Goal: Task Accomplishment & Management: Manage account settings

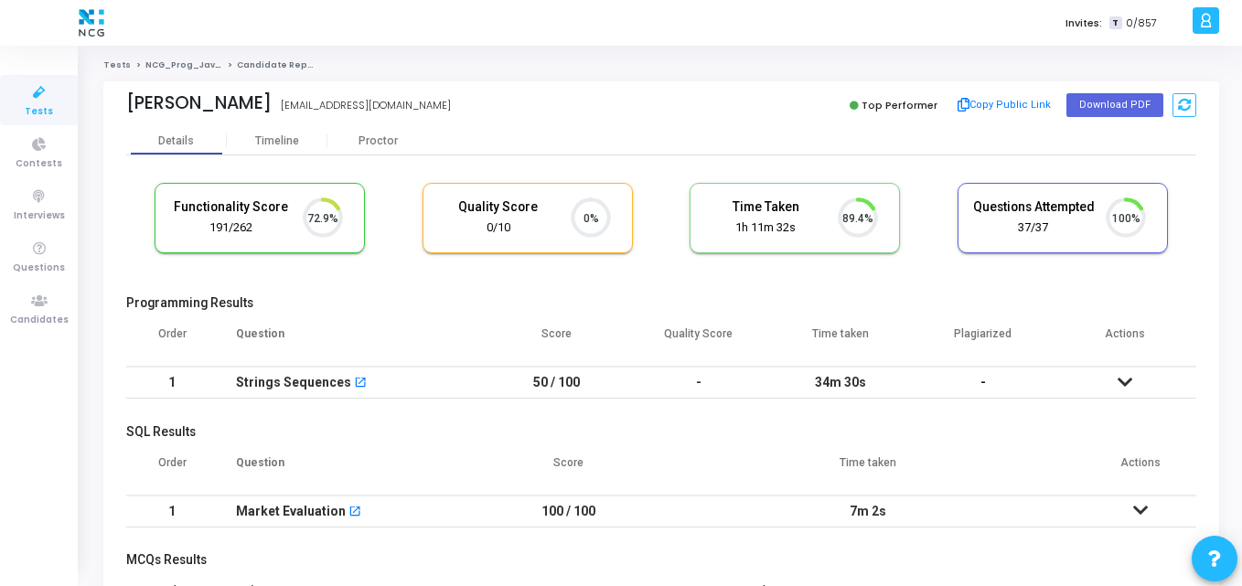
scroll to position [38, 47]
click at [1106, 101] on button "Download PDF" at bounding box center [1114, 105] width 97 height 24
drag, startPoint x: 186, startPoint y: 101, endPoint x: 120, endPoint y: 93, distance: 66.3
click at [120, 93] on div "Biplob biplobkalita3@gmail.com Top Performer Copy Public Link Download PDF" at bounding box center [661, 104] width 1116 height 46
copy div "[PERSON_NAME]"
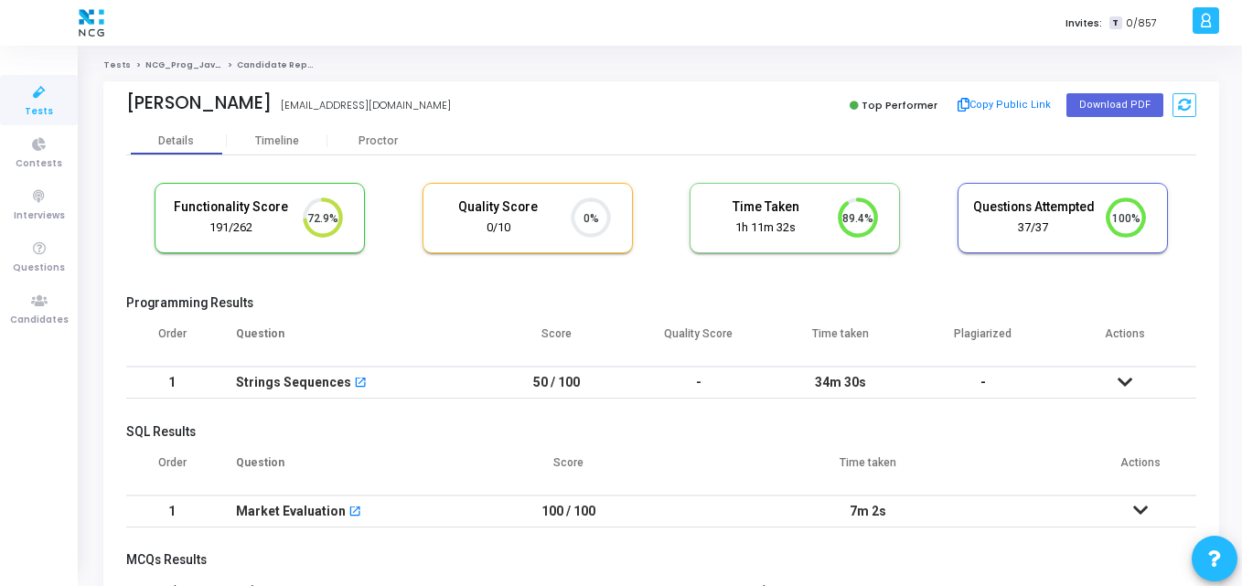
click at [454, 92] on div "[PERSON_NAME] [EMAIL_ADDRESS][DOMAIN_NAME]" at bounding box center [389, 105] width 526 height 27
click at [373, 92] on div "[PERSON_NAME] [EMAIL_ADDRESS][DOMAIN_NAME]" at bounding box center [389, 105] width 526 height 27
click at [417, 72] on div "Tests NCG_Prog_JavaFS_2025_Test Candidate Report [PERSON_NAME] [EMAIL_ADDRESS][…" at bounding box center [661, 478] width 1116 height 839
click at [53, 313] on span "Candidates" at bounding box center [39, 321] width 59 height 16
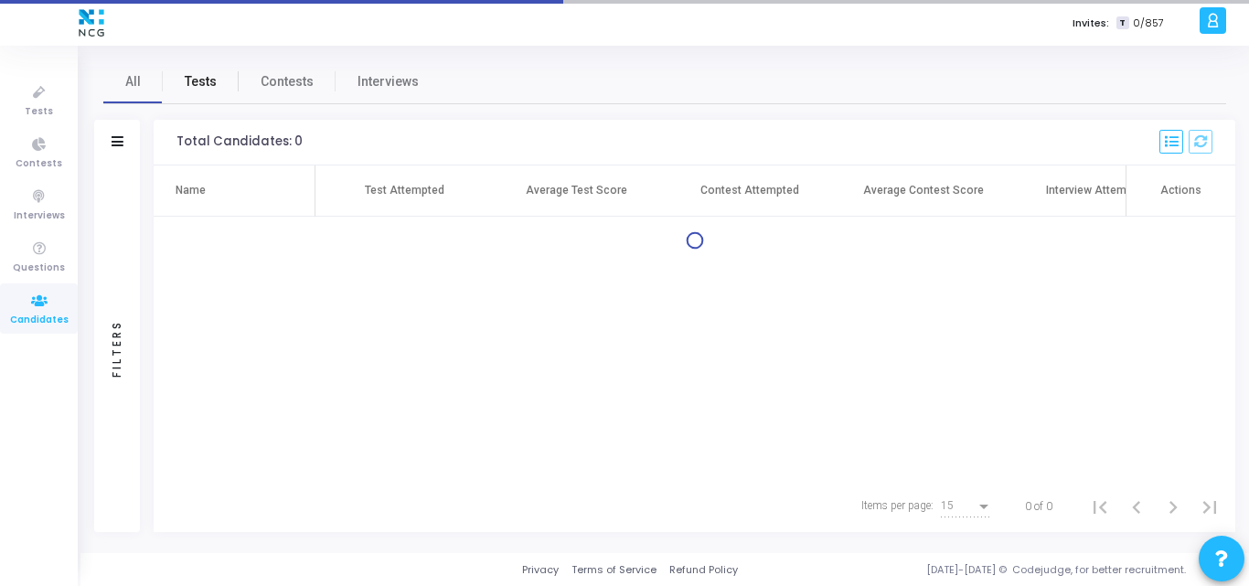
click at [194, 80] on span "Tests" at bounding box center [201, 81] width 32 height 19
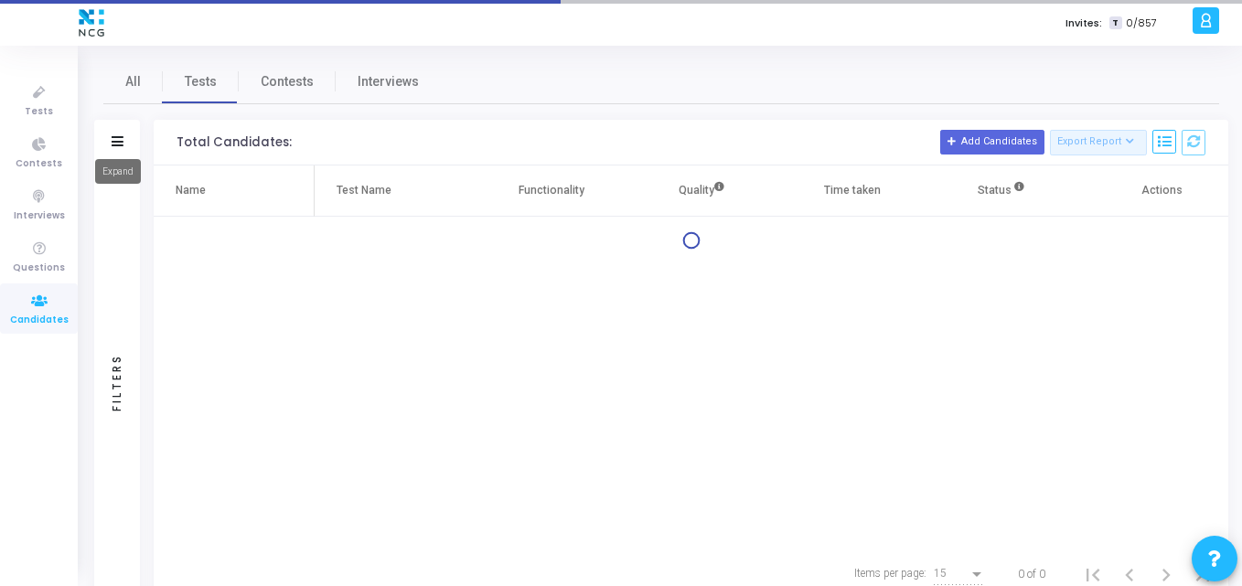
click at [121, 142] on icon at bounding box center [118, 141] width 12 height 10
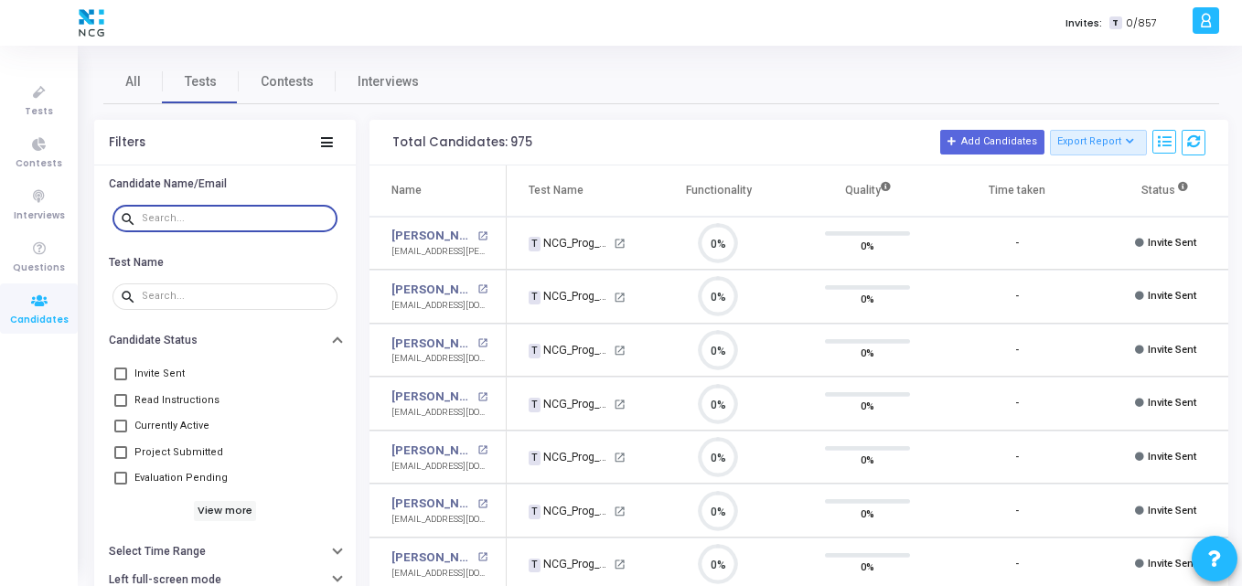
click at [187, 216] on input "text" at bounding box center [236, 218] width 188 height 11
paste input "[EMAIL_ADDRESS][DOMAIN_NAME]"
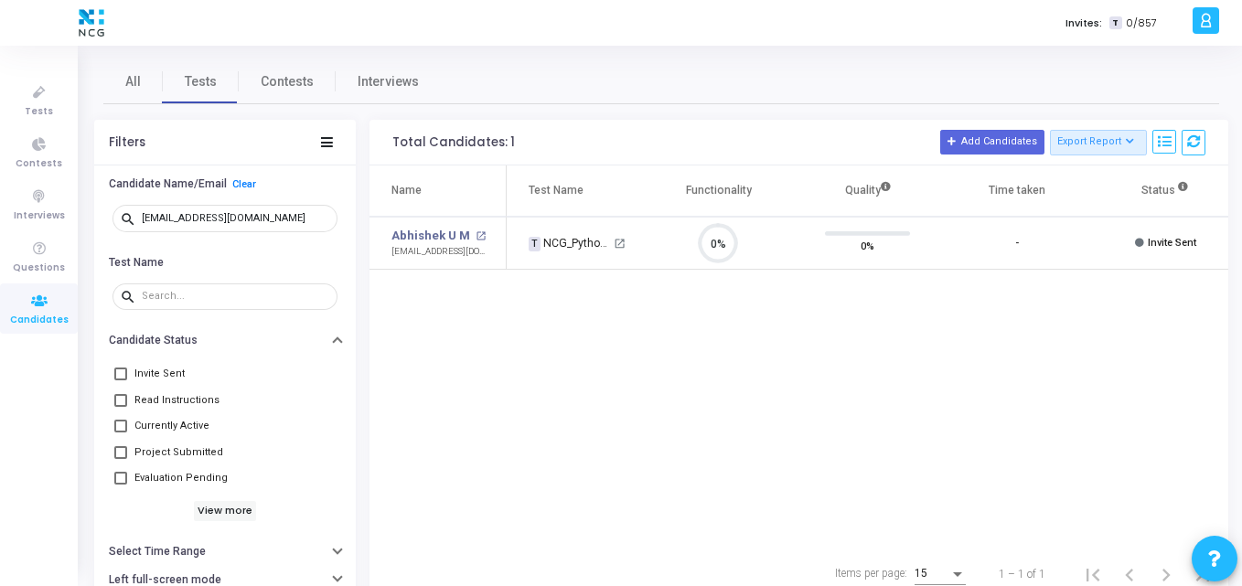
click at [521, 365] on div "Name Test Name Functionality Quality Time taken Status Actions Abhishek U M ope…" at bounding box center [798, 357] width 859 height 383
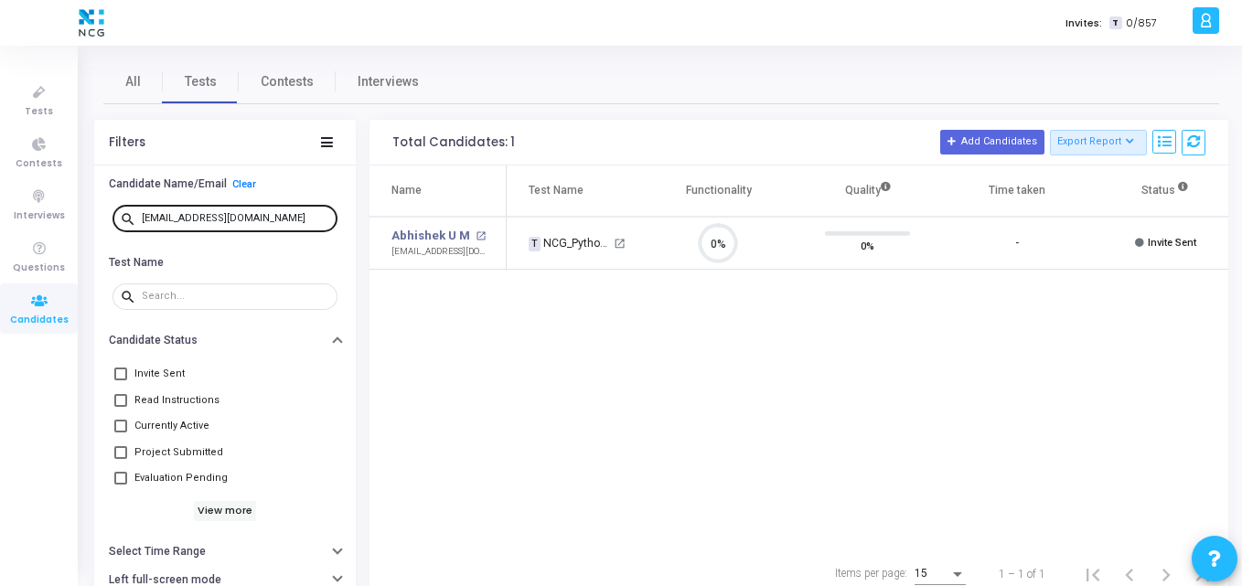
drag, startPoint x: 282, startPoint y: 224, endPoint x: 272, endPoint y: 214, distance: 13.6
click at [272, 214] on div "[EMAIL_ADDRESS][DOMAIN_NAME]" at bounding box center [236, 217] width 188 height 29
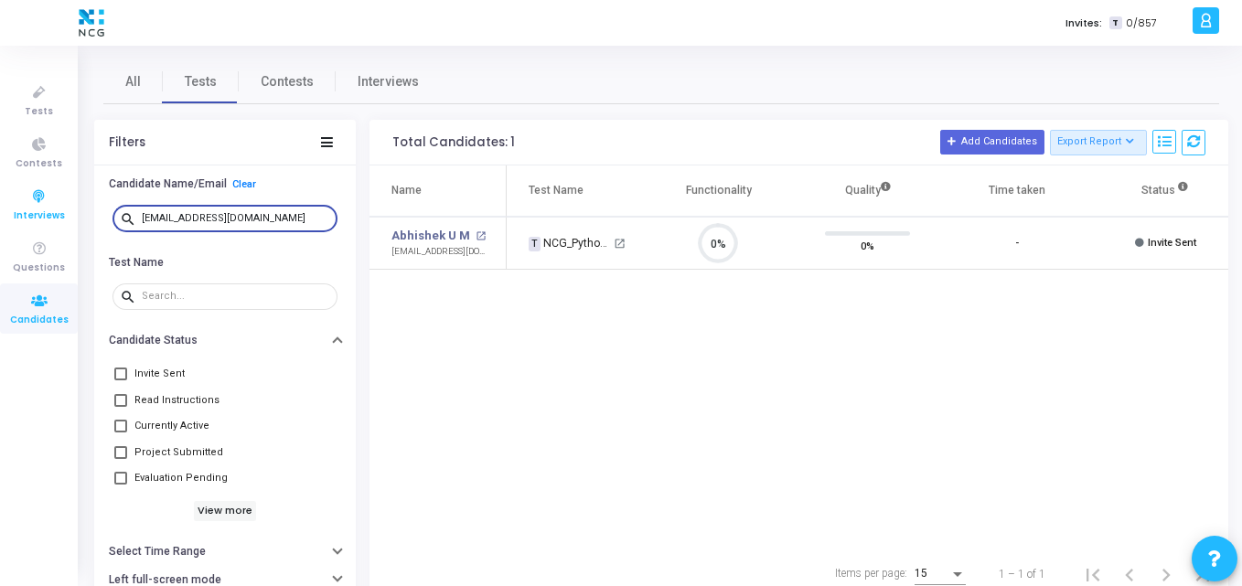
drag, startPoint x: 272, startPoint y: 214, endPoint x: 0, endPoint y: 207, distance: 272.6
click at [0, 207] on div "Tests Contests Interviews Questions Candidates Invites: T 0/857 K Kajal Setting…" at bounding box center [621, 293] width 1242 height 586
paste input "jassjaseerdazzils2000"
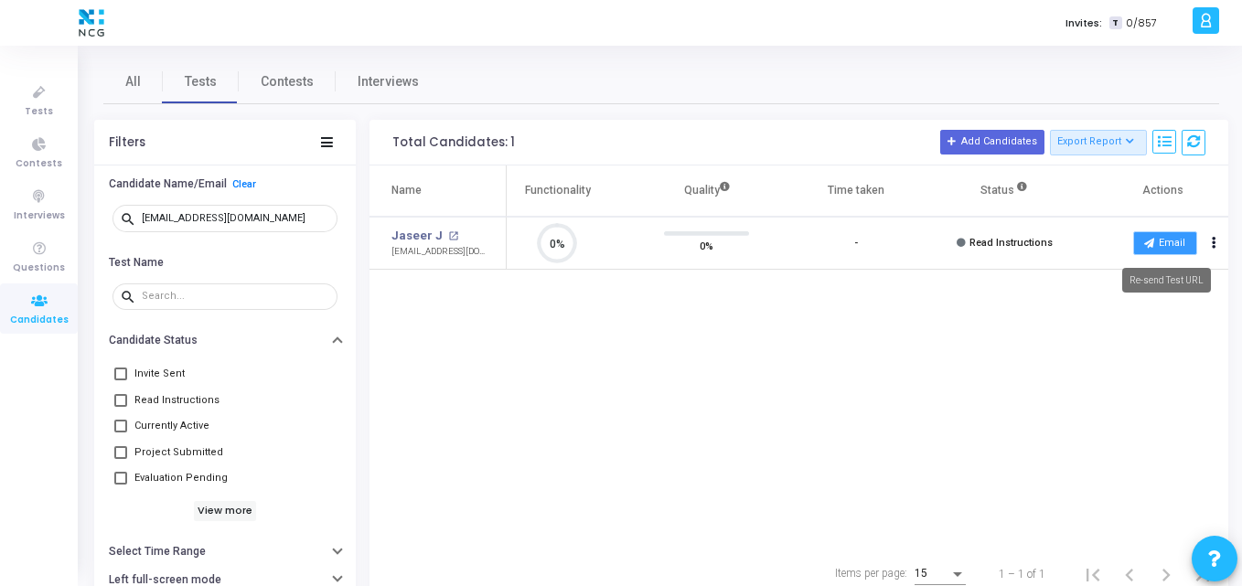
click at [1170, 238] on button "Email" at bounding box center [1165, 243] width 64 height 24
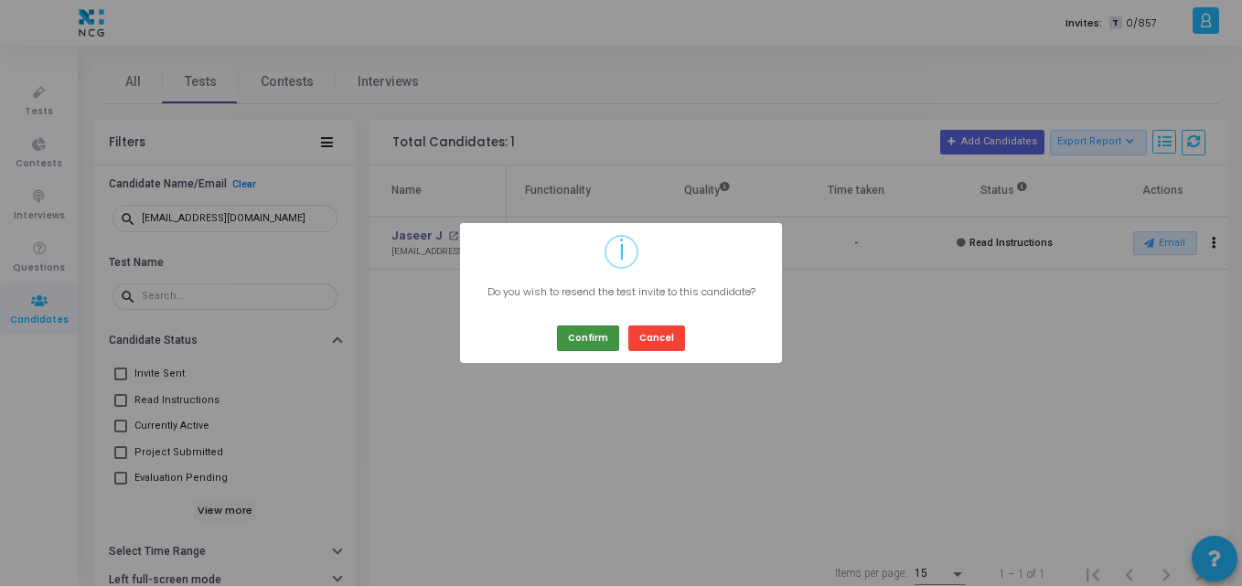
click at [589, 332] on button "Confirm" at bounding box center [588, 338] width 62 height 25
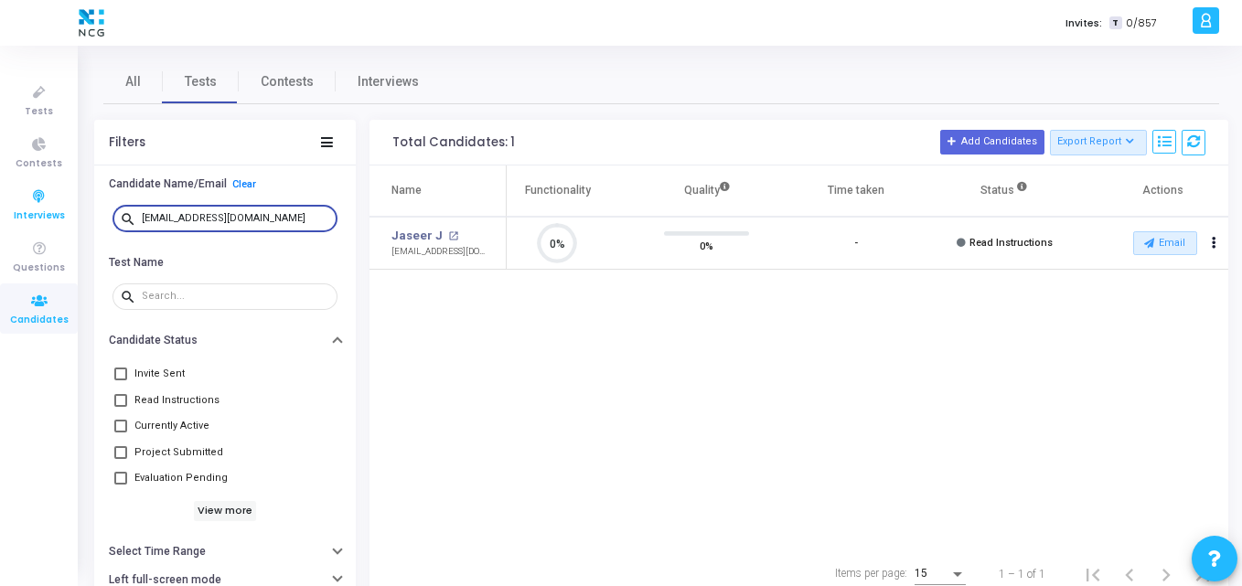
drag, startPoint x: 303, startPoint y: 222, endPoint x: 2, endPoint y: 196, distance: 302.0
click at [2, 196] on div "Tests Contests Interviews Questions Candidates Invites: T 0/857 K Kajal Setting…" at bounding box center [621, 293] width 1242 height 586
paste input "hotta.ranjit"
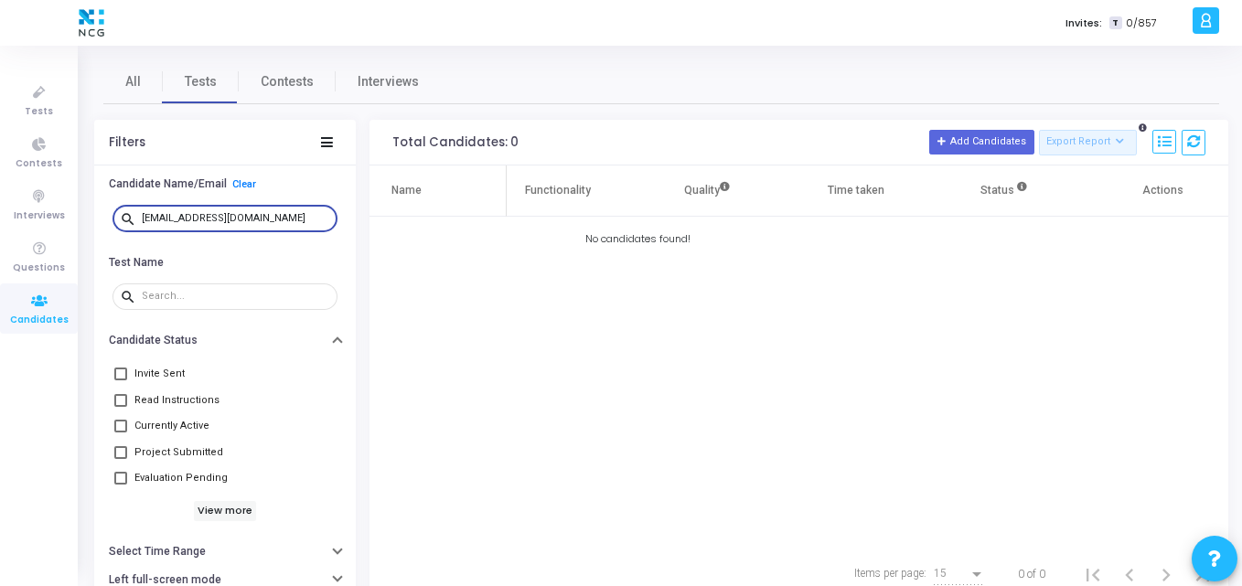
type input "[EMAIL_ADDRESS][DOMAIN_NAME]"
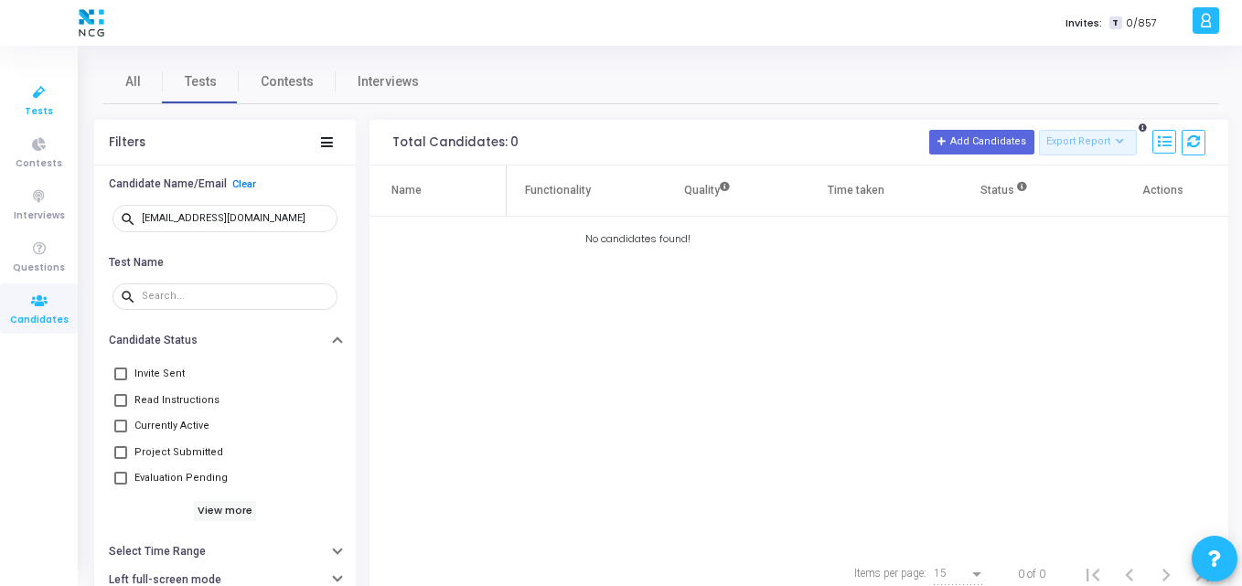
click at [29, 85] on icon at bounding box center [39, 92] width 38 height 23
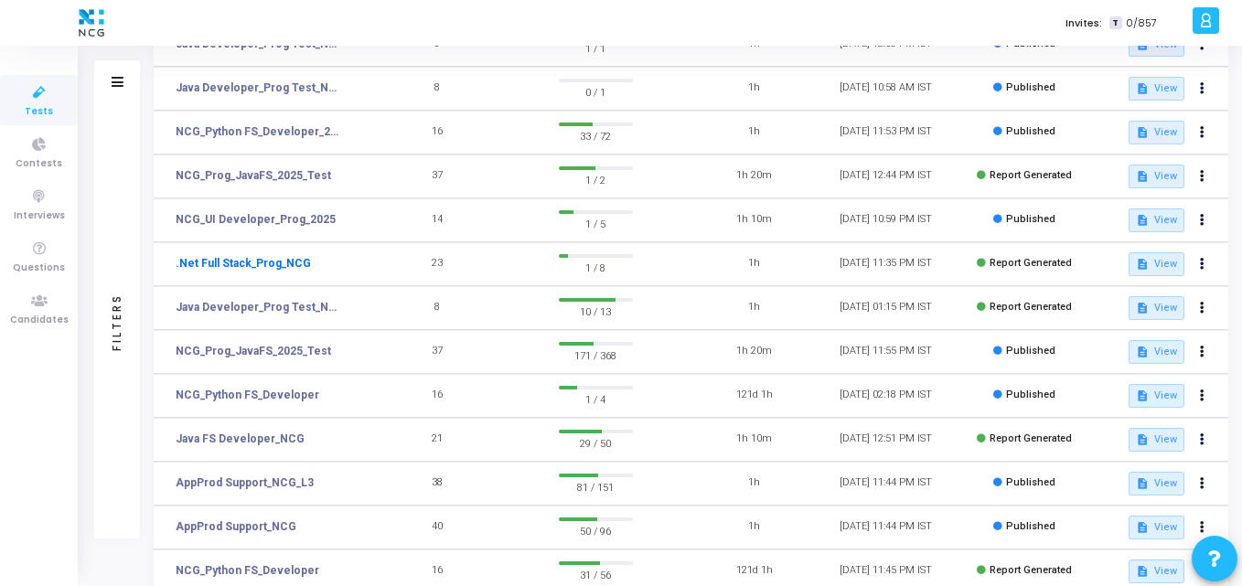
scroll to position [198, 0]
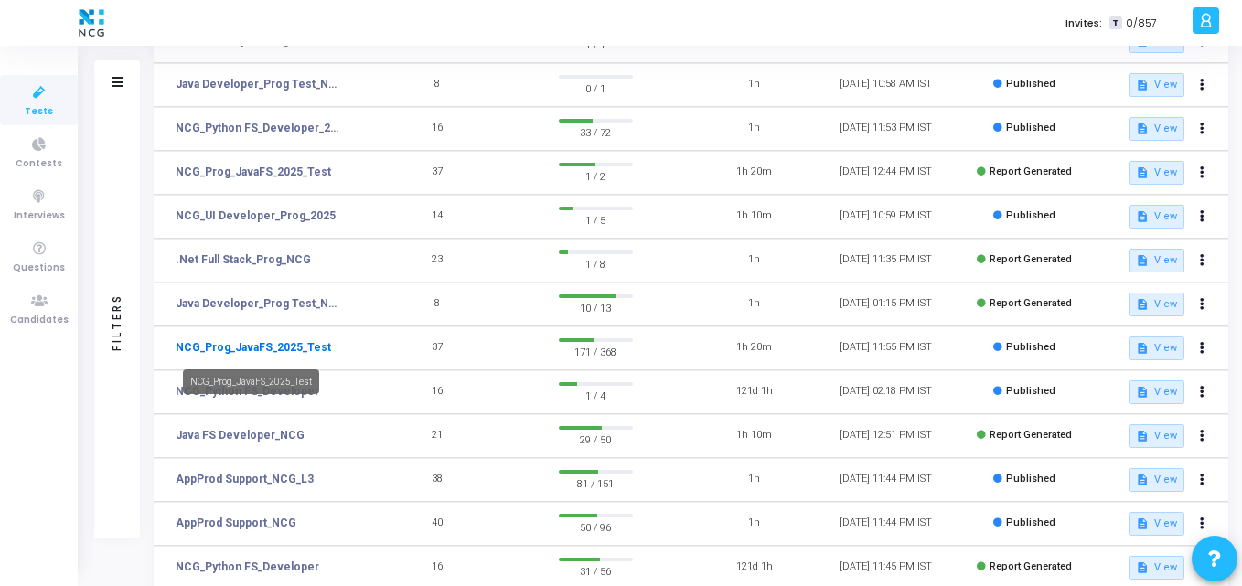
click at [252, 341] on link "NCG_Prog_JavaFS_2025_Test" at bounding box center [253, 347] width 155 height 16
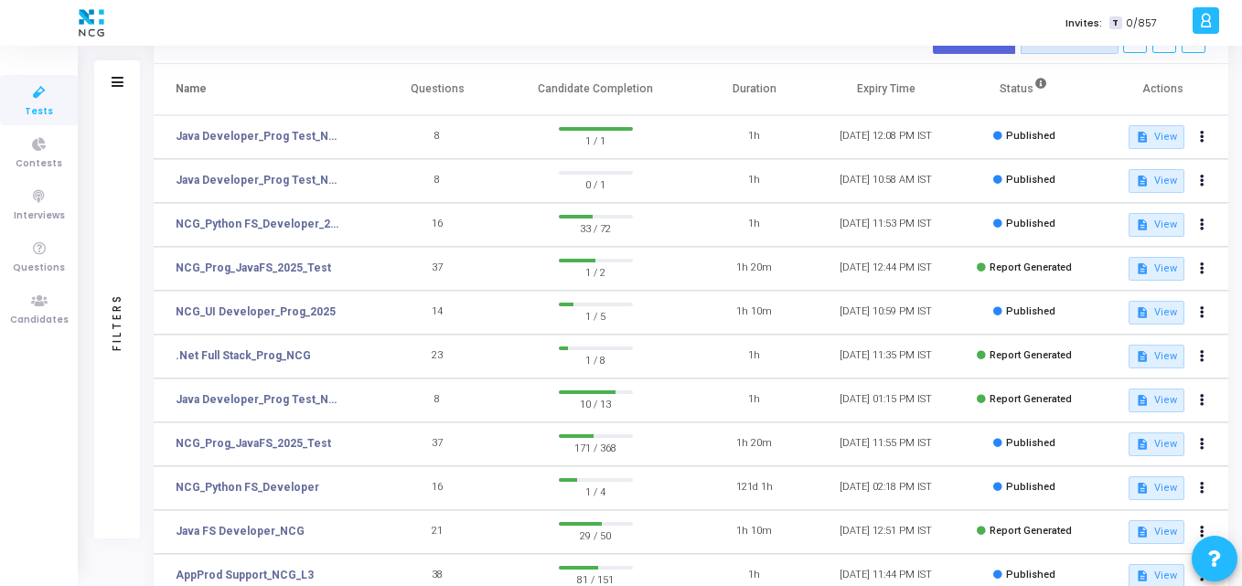
scroll to position [99, 0]
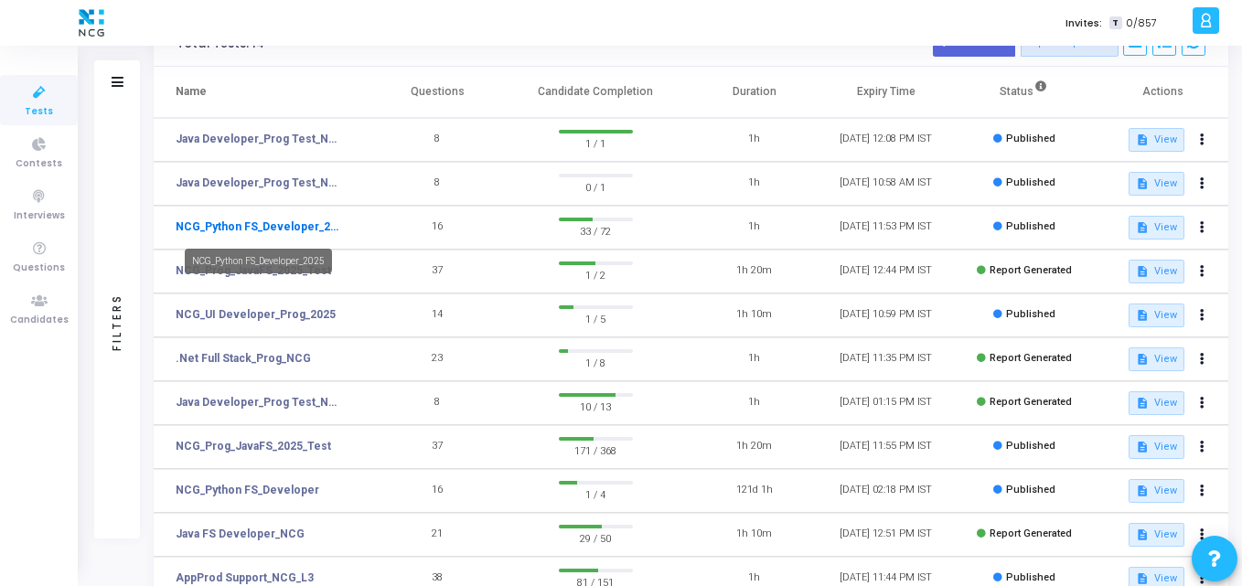
click at [304, 227] on link "NCG_Python FS_Developer_2025" at bounding box center [260, 227] width 168 height 16
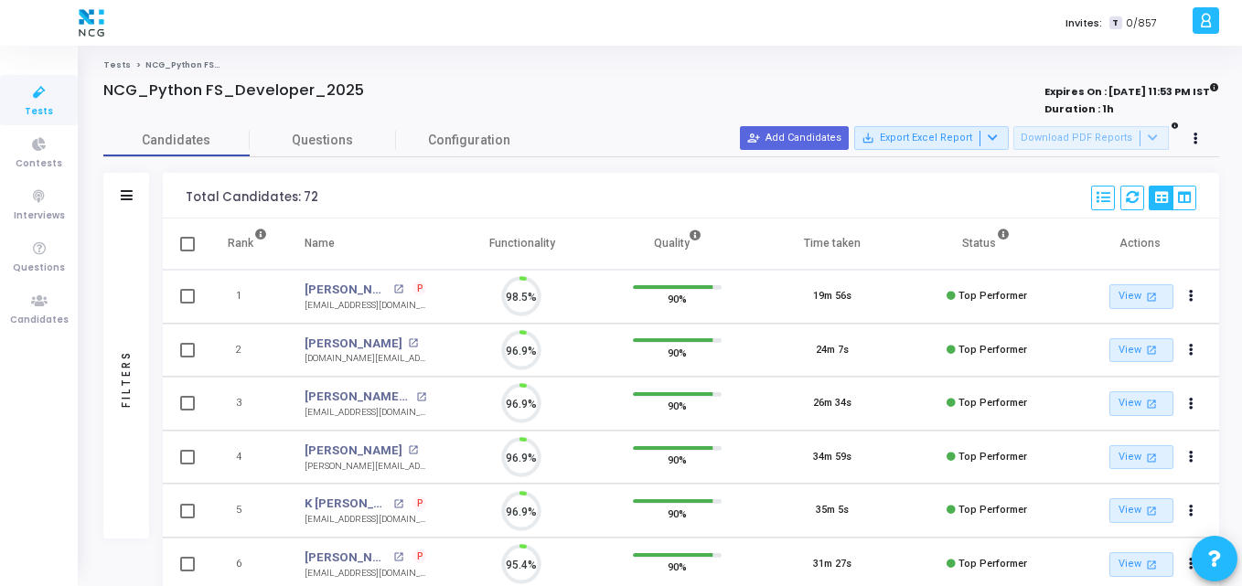
scroll to position [38, 47]
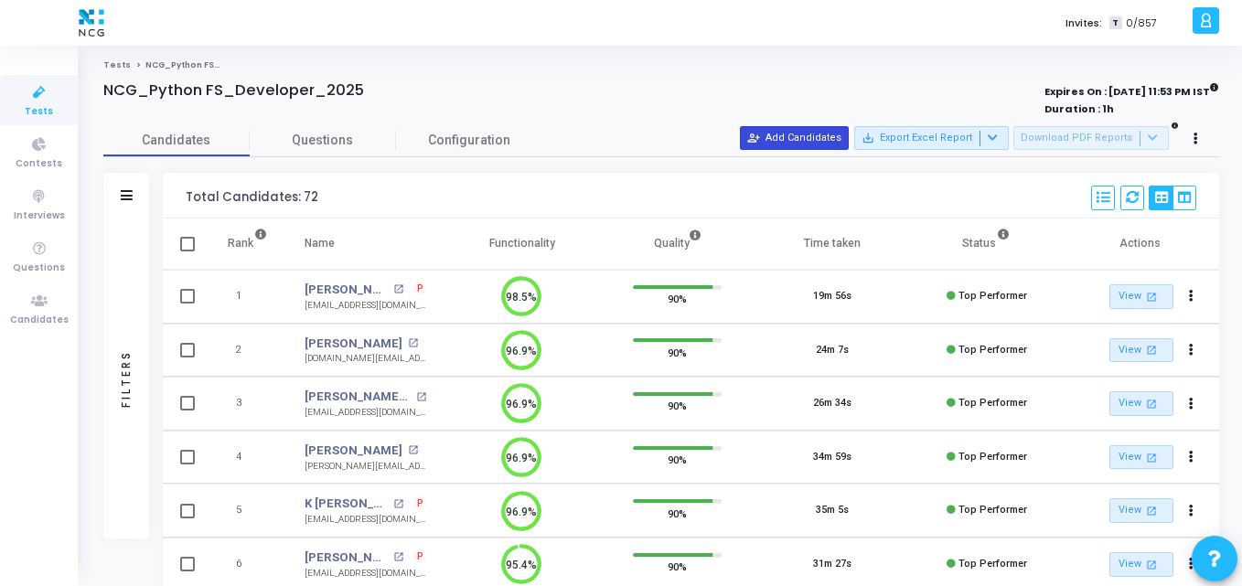
click at [806, 142] on button "person_add_alt Add Candidates" at bounding box center [794, 138] width 109 height 24
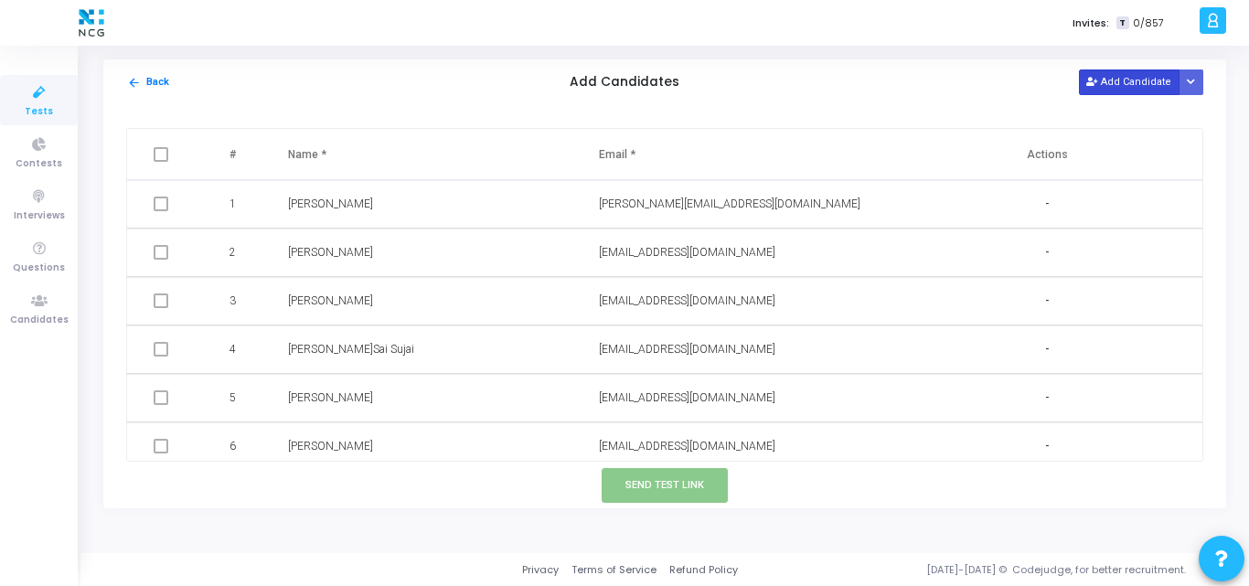
click at [1127, 91] on button "Add Candidate" at bounding box center [1129, 81] width 101 height 25
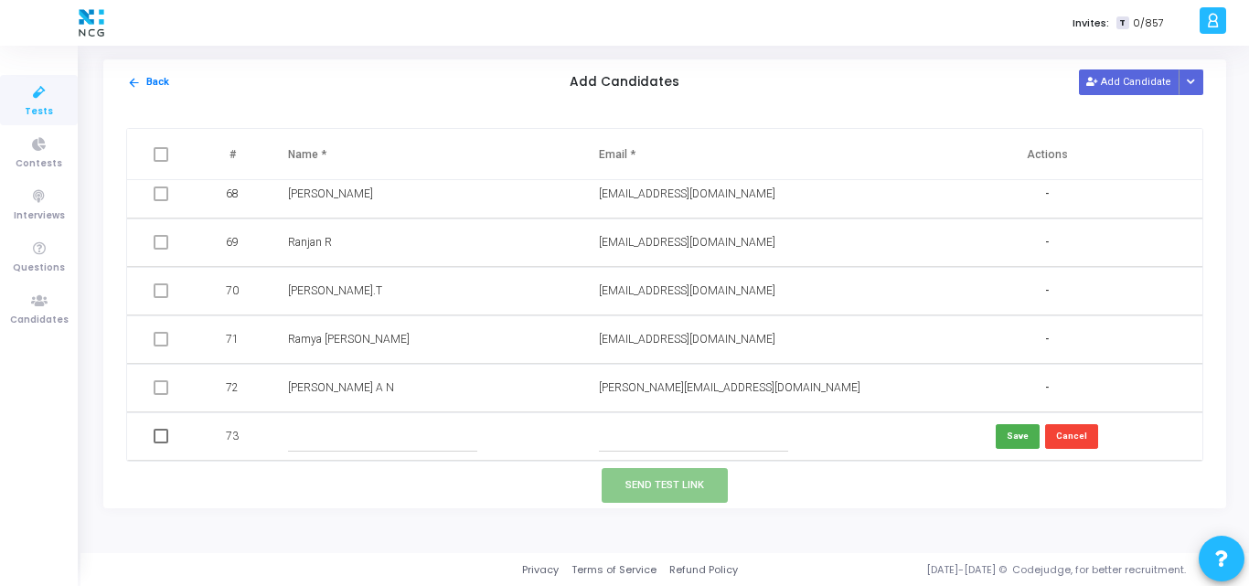
click at [624, 440] on input "text" at bounding box center [693, 437] width 189 height 30
paste input "[EMAIL_ADDRESS][DOMAIN_NAME]"
type input "[EMAIL_ADDRESS][DOMAIN_NAME]"
click at [307, 424] on input "text" at bounding box center [382, 437] width 189 height 30
paste input "[PERSON_NAME]"
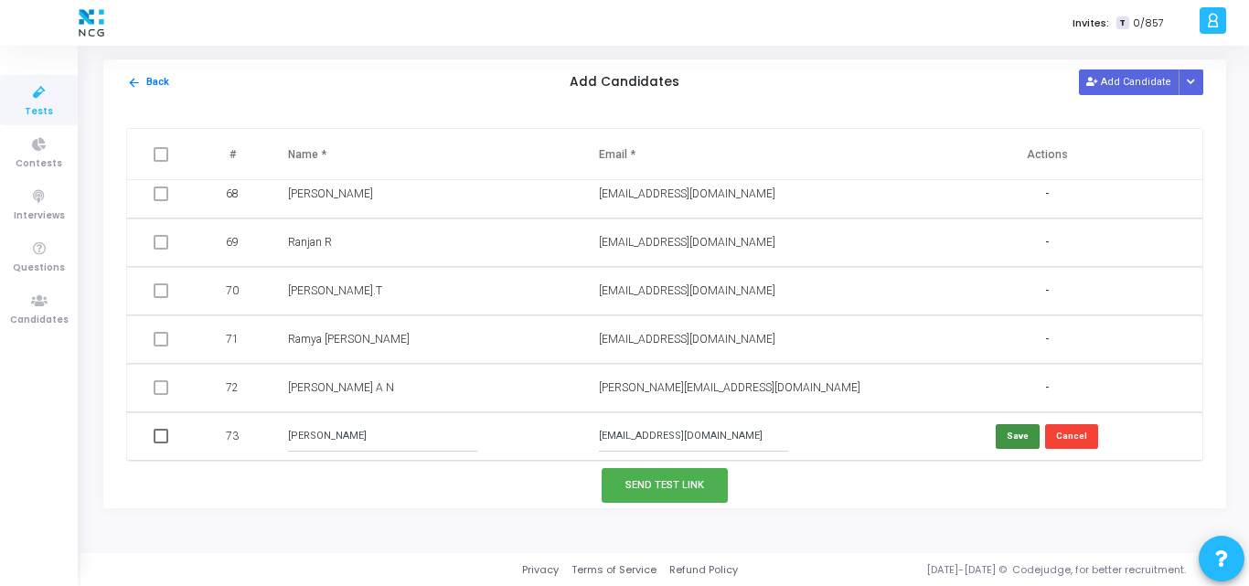
type input "[PERSON_NAME]"
click at [1014, 446] on button "Save" at bounding box center [1018, 436] width 44 height 25
click at [163, 440] on span at bounding box center [161, 436] width 15 height 15
click at [161, 443] on input "checkbox" at bounding box center [160, 443] width 1 height 1
checkbox input "true"
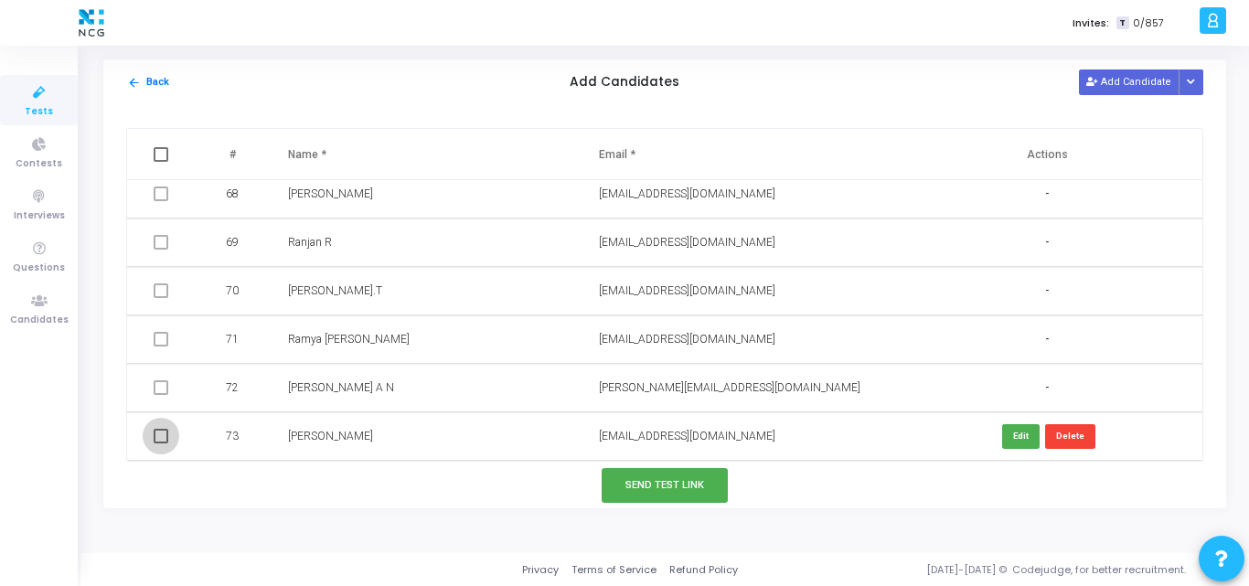
checkbox input "true"
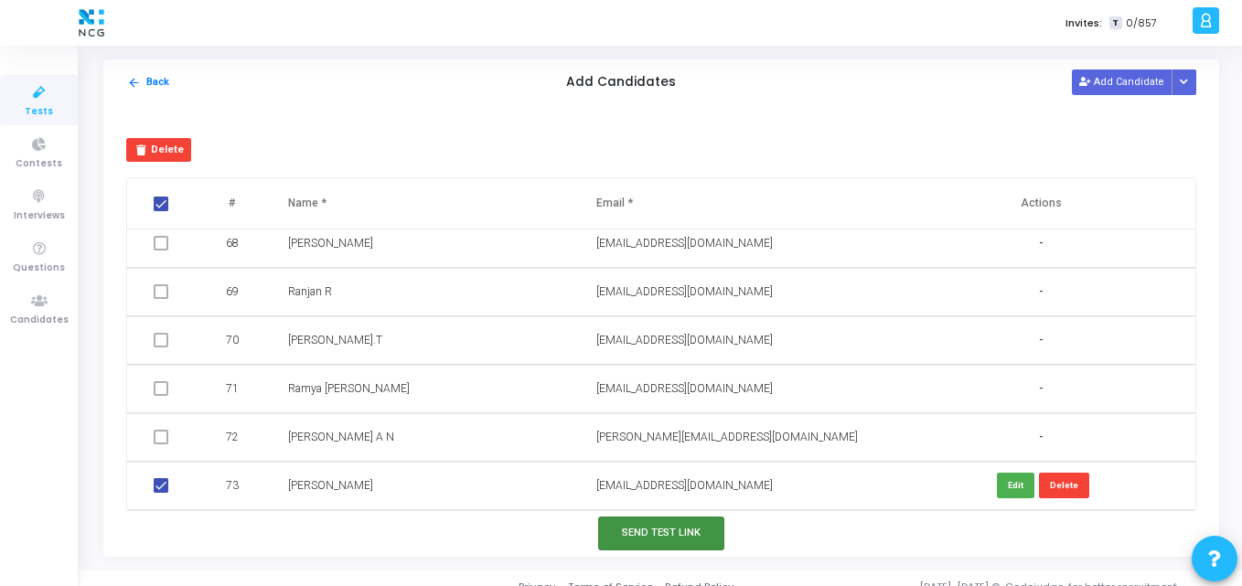
click at [647, 531] on button "Send Test Link" at bounding box center [661, 534] width 126 height 34
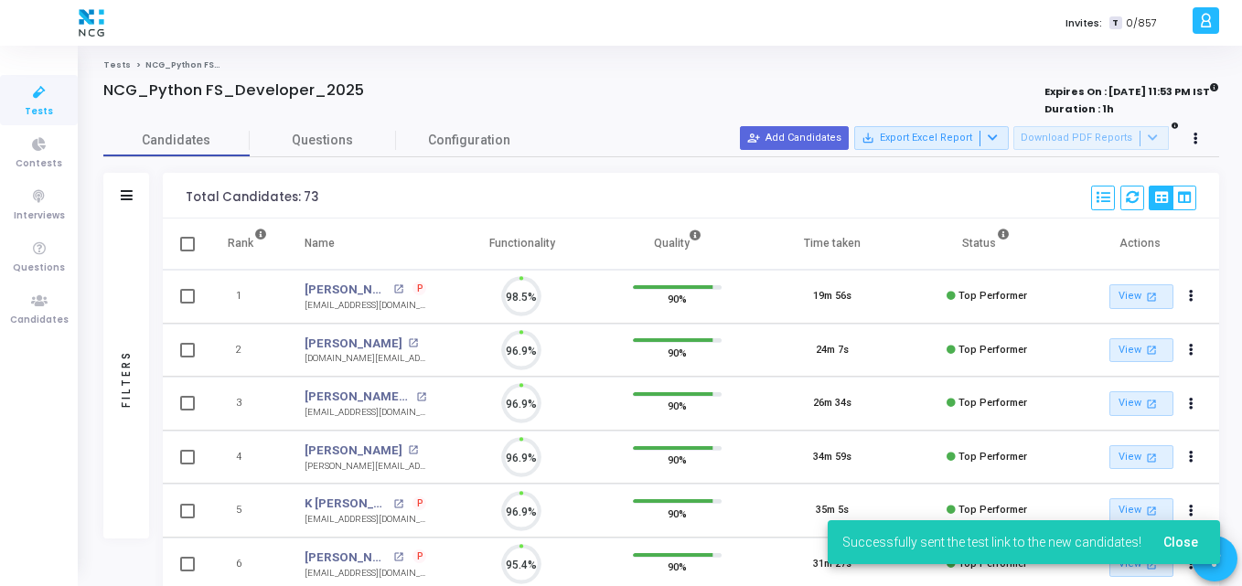
scroll to position [8, 8]
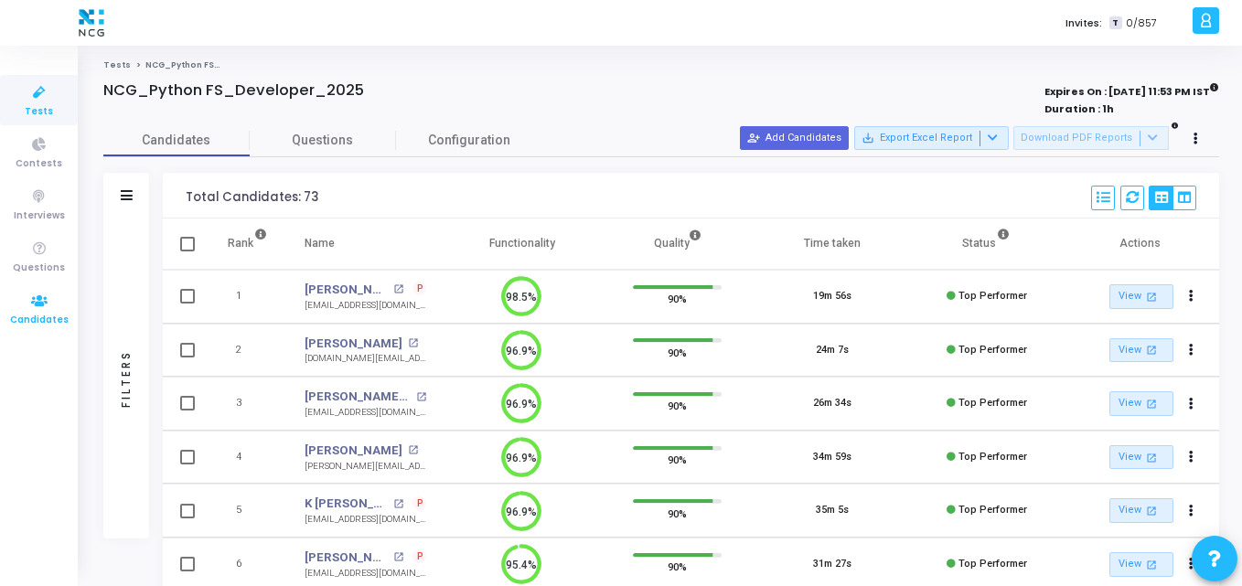
click at [51, 313] on span "Candidates" at bounding box center [39, 321] width 59 height 16
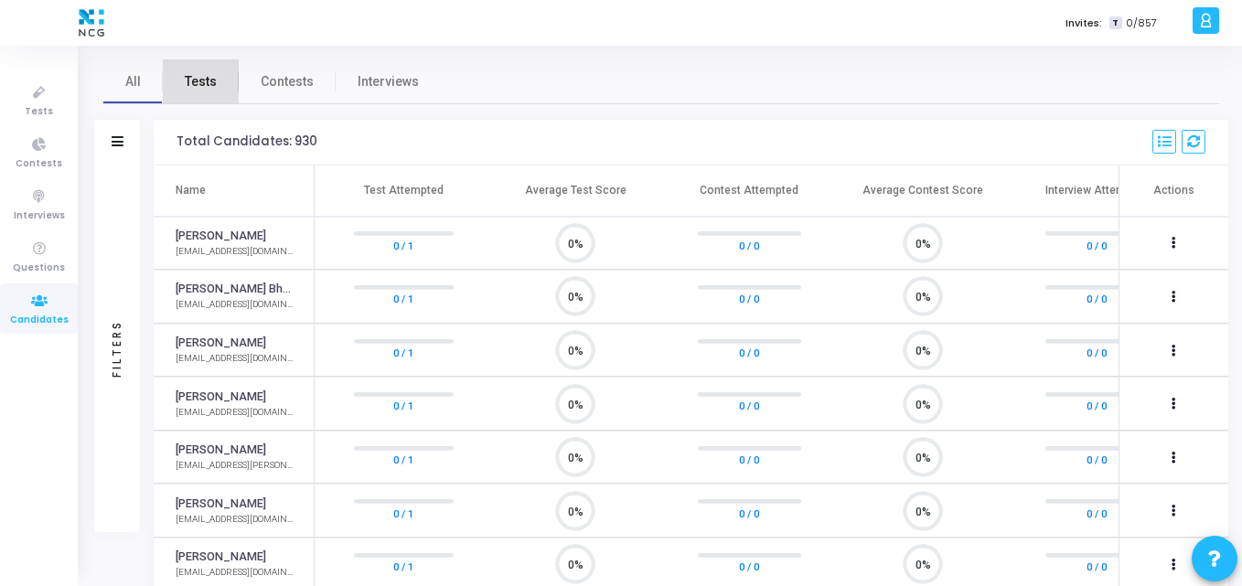
click at [197, 83] on span "Tests" at bounding box center [201, 81] width 32 height 19
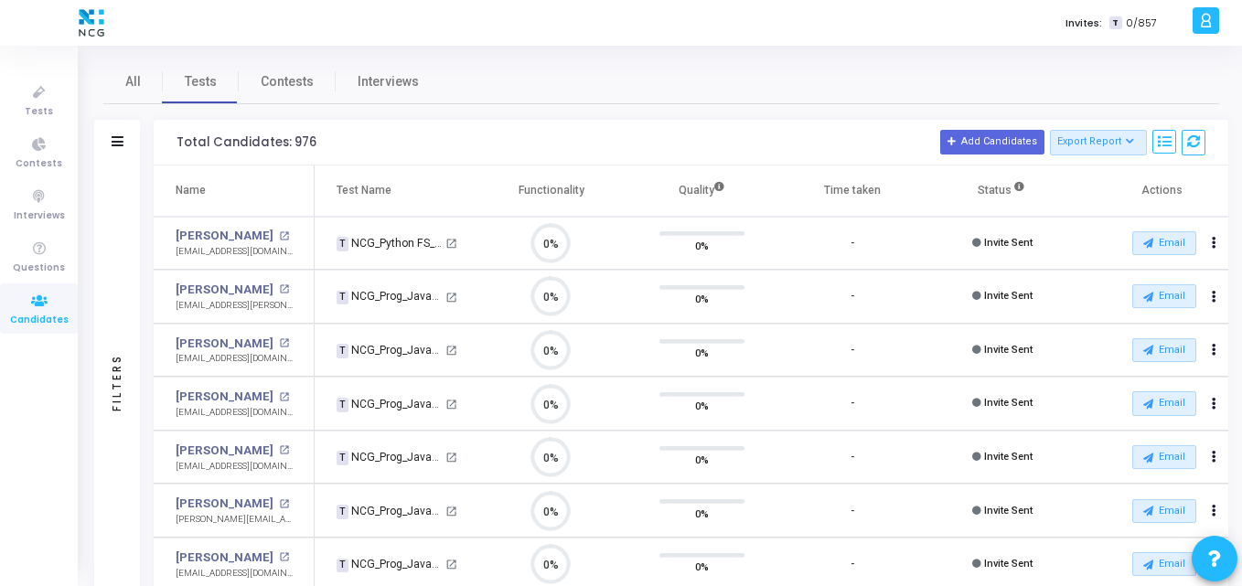
click at [114, 134] on div "Filters" at bounding box center [117, 143] width 46 height 46
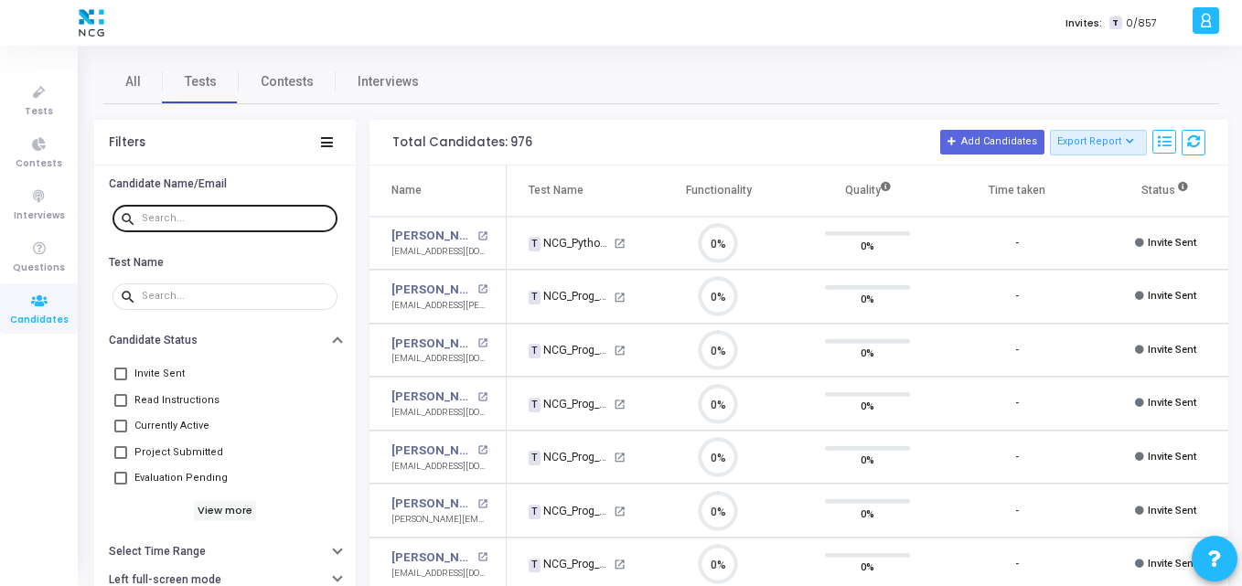
click at [225, 207] on div at bounding box center [236, 217] width 188 height 29
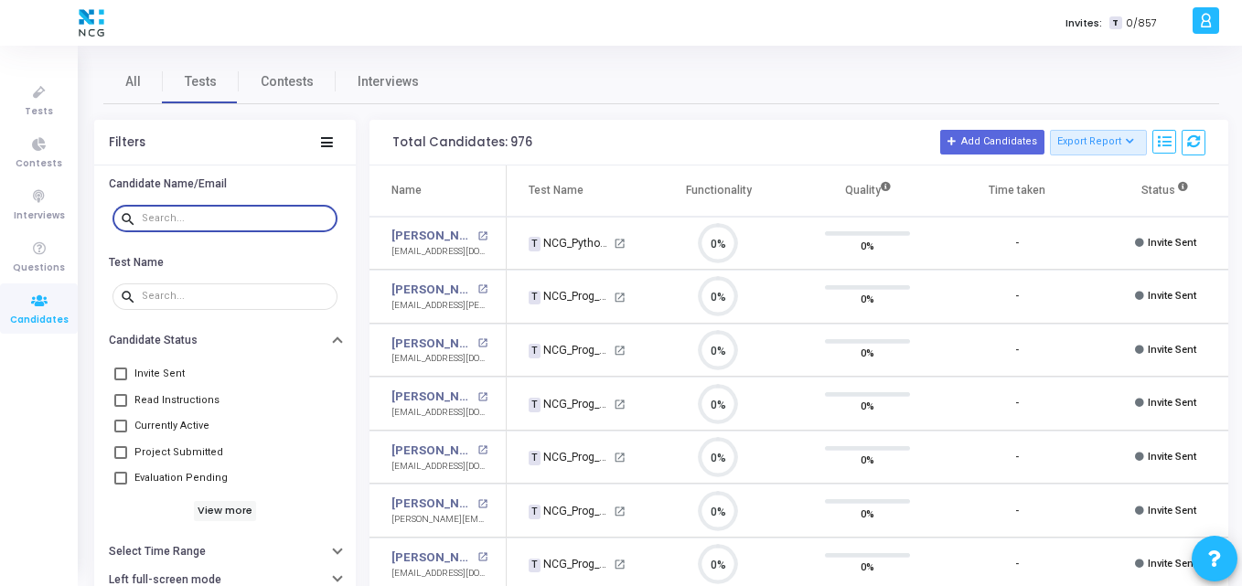
paste input "[EMAIL_ADDRESS][DOMAIN_NAME]"
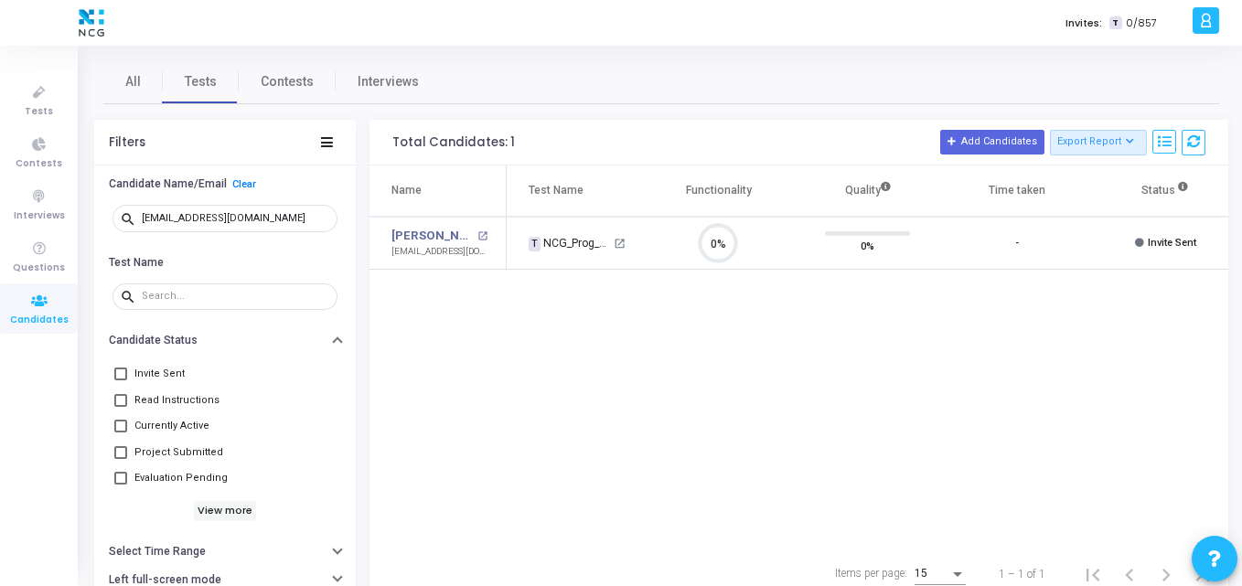
click at [574, 358] on div "Name Test Name Functionality Quality Time taken Status Actions [PERSON_NAME] op…" at bounding box center [798, 357] width 859 height 383
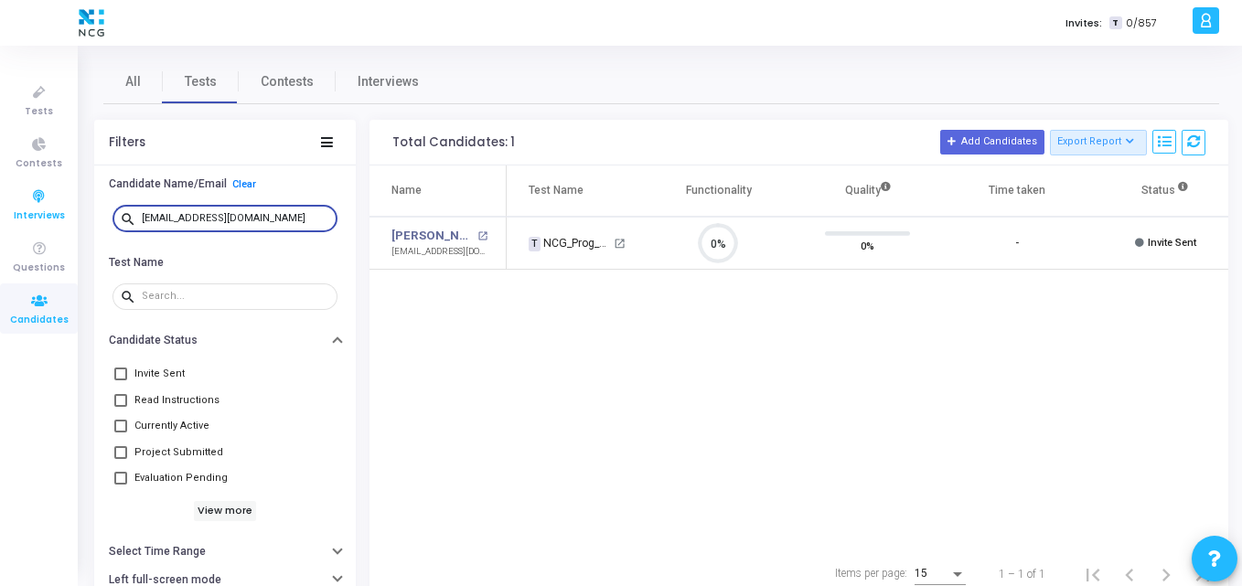
drag, startPoint x: 272, startPoint y: 212, endPoint x: 11, endPoint y: 189, distance: 261.6
click at [11, 189] on div "Tests Contests Interviews Questions Candidates Invites: T 0/857 K Kajal Setting…" at bounding box center [621, 293] width 1242 height 586
paste input "94sushilkr"
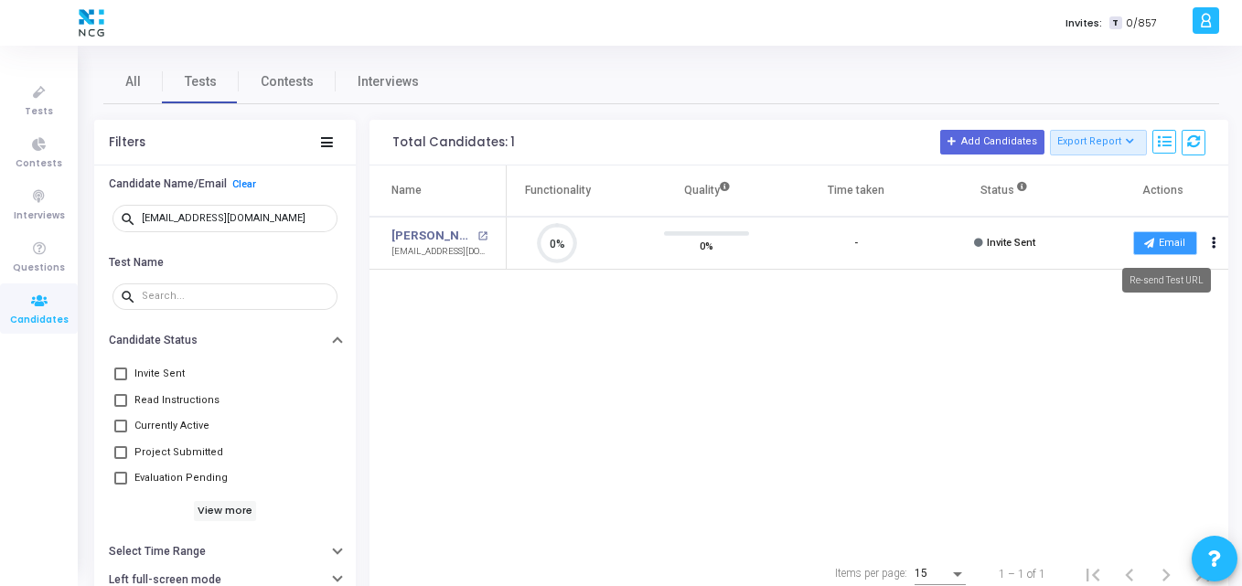
click at [1170, 251] on button "Email" at bounding box center [1165, 243] width 64 height 24
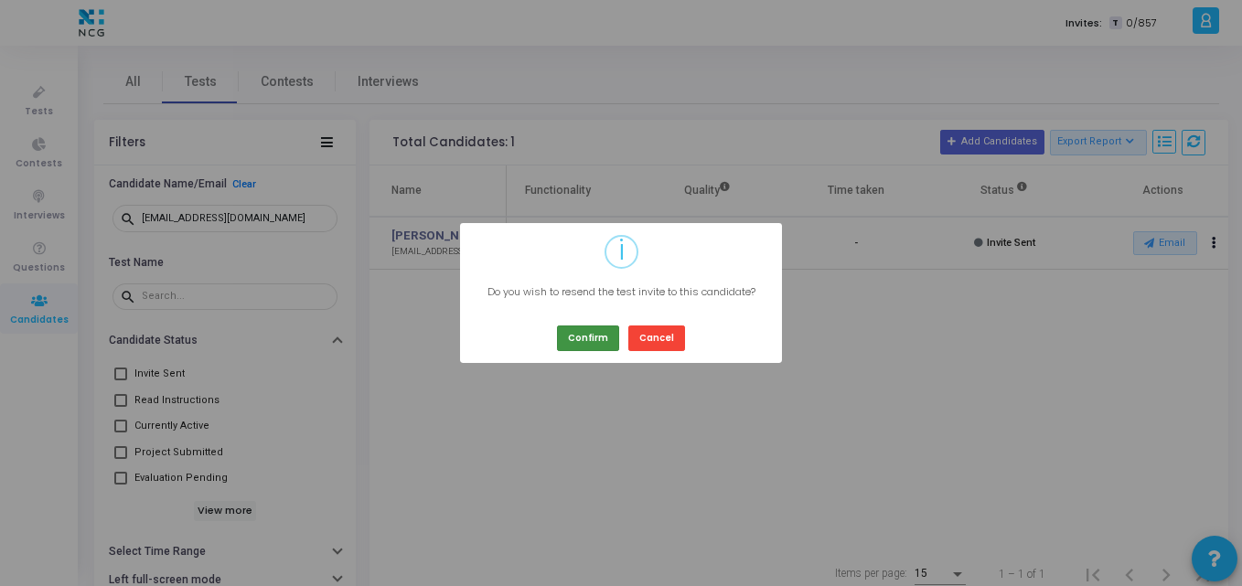
click at [604, 340] on button "Confirm" at bounding box center [588, 338] width 62 height 25
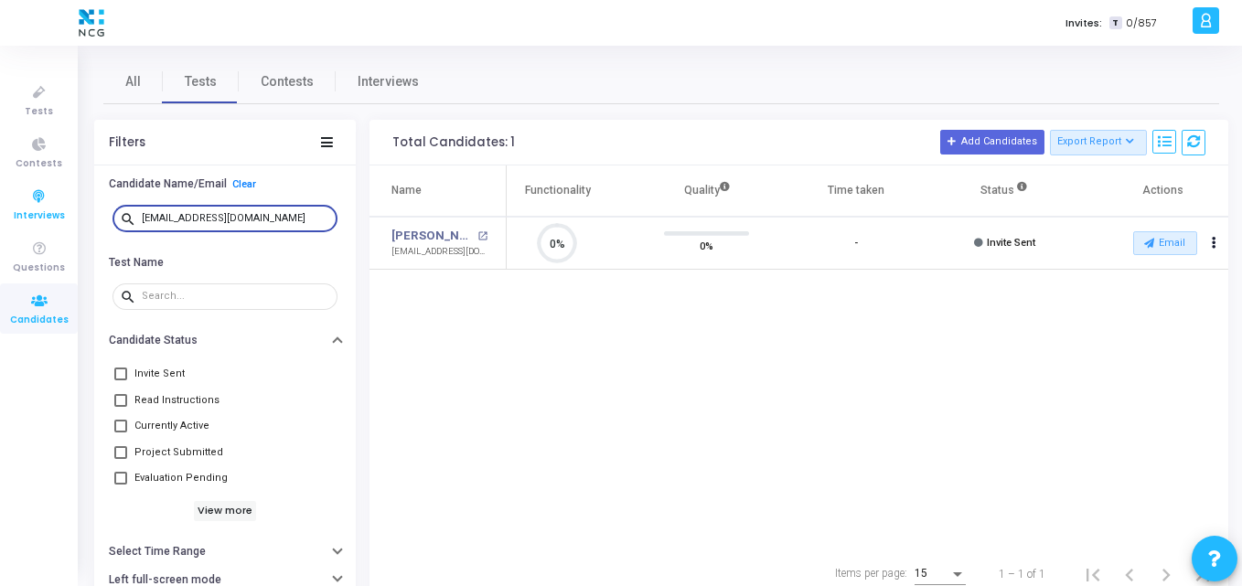
drag, startPoint x: 272, startPoint y: 213, endPoint x: 19, endPoint y: 191, distance: 253.3
click at [19, 191] on div "Tests Contests Interviews Questions Candidates Invites: T 0/857 K Kajal Setting…" at bounding box center [621, 293] width 1242 height 586
paste input "prabonam9"
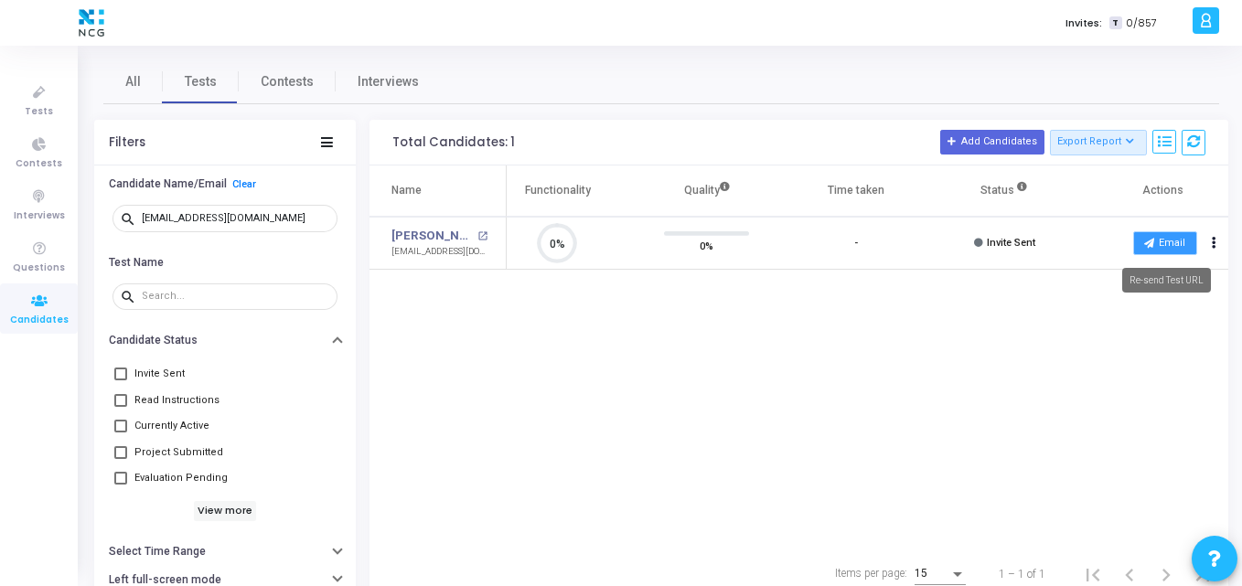
click at [1174, 244] on button "Email" at bounding box center [1165, 243] width 64 height 24
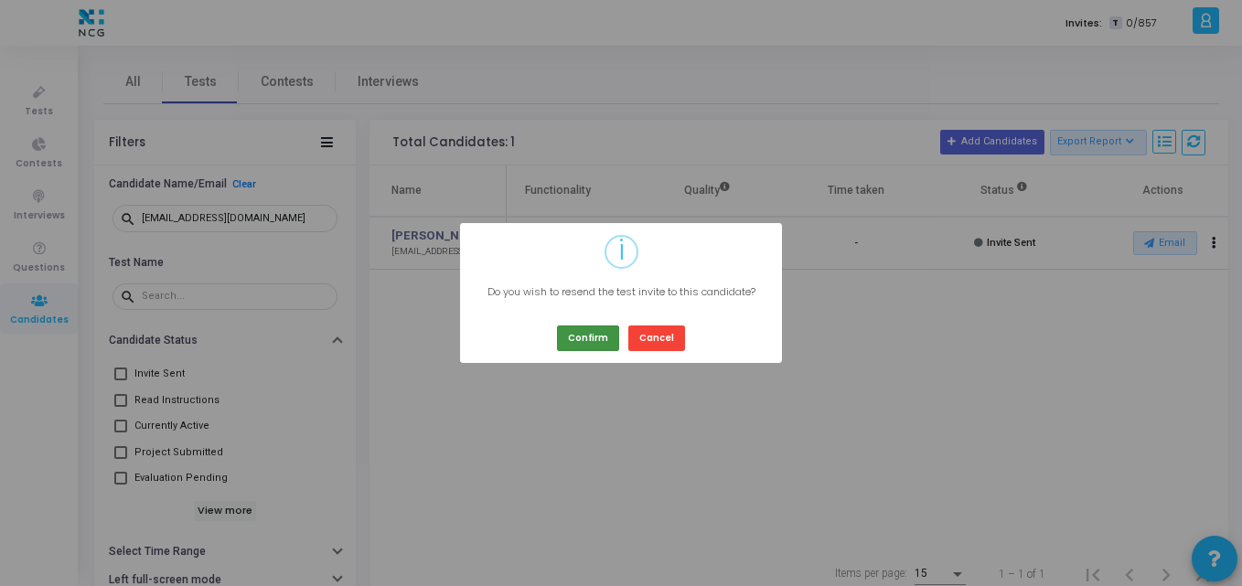
click at [572, 337] on button "Confirm" at bounding box center [588, 338] width 62 height 25
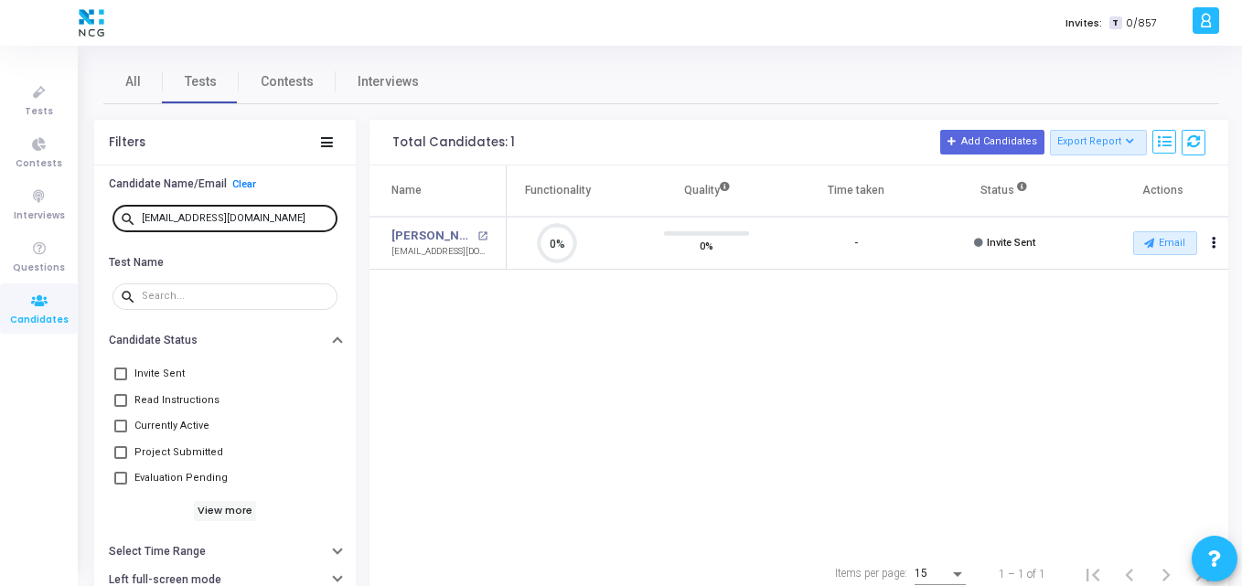
click at [277, 228] on div "[EMAIL_ADDRESS][DOMAIN_NAME]" at bounding box center [236, 217] width 188 height 29
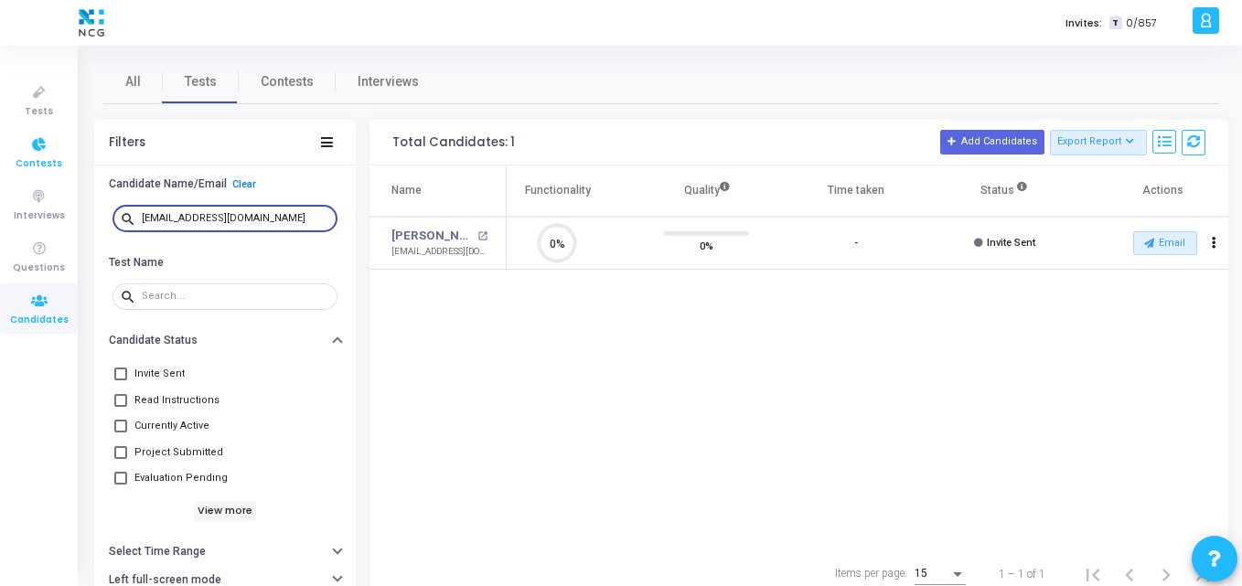
drag, startPoint x: 269, startPoint y: 212, endPoint x: 0, endPoint y: 156, distance: 274.6
click at [0, 156] on div "Tests Contests Interviews Questions Candidates Invites: T 0/857 K Kajal Setting…" at bounding box center [621, 293] width 1242 height 586
paste input "swapnilnimbalkar077"
click at [1159, 241] on button "Email" at bounding box center [1165, 243] width 64 height 24
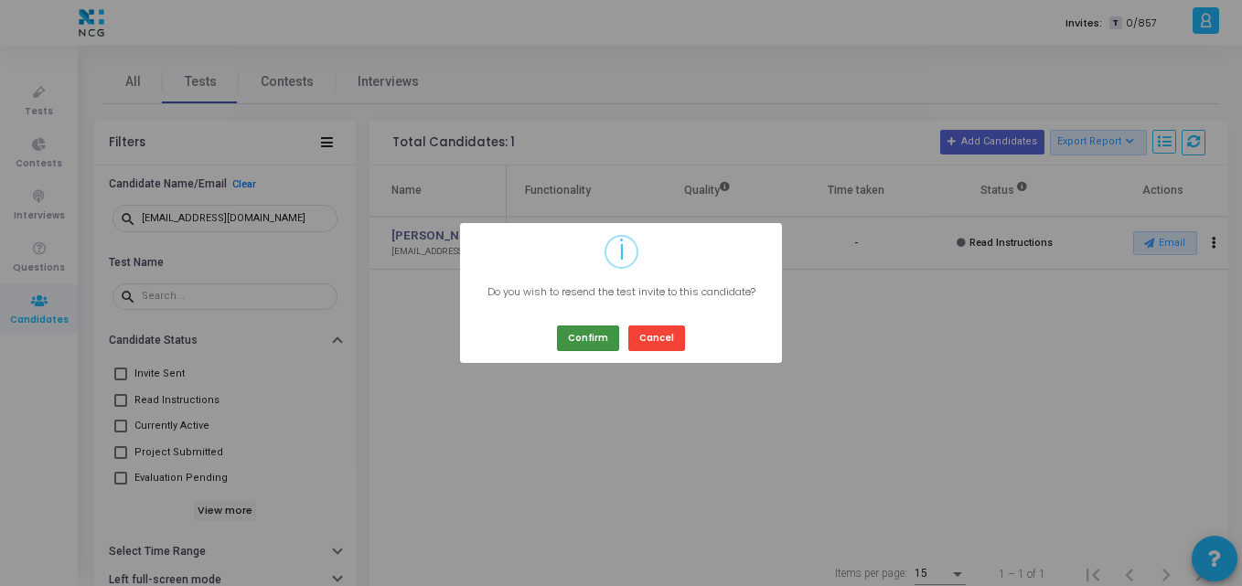
click at [569, 335] on button "Confirm" at bounding box center [588, 338] width 62 height 25
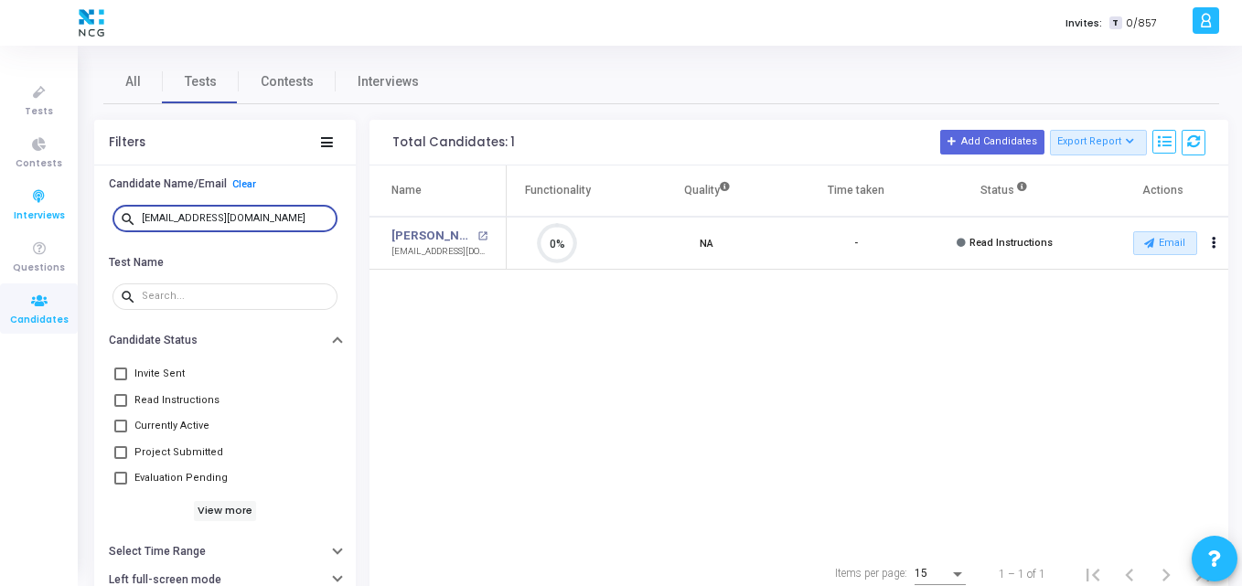
drag, startPoint x: 300, startPoint y: 215, endPoint x: 0, endPoint y: 211, distance: 299.9
click at [0, 211] on div "Tests Contests Interviews Questions Candidates Invites: T 0/857 K Kajal Setting…" at bounding box center [621, 293] width 1242 height 586
paste input "prabonam9"
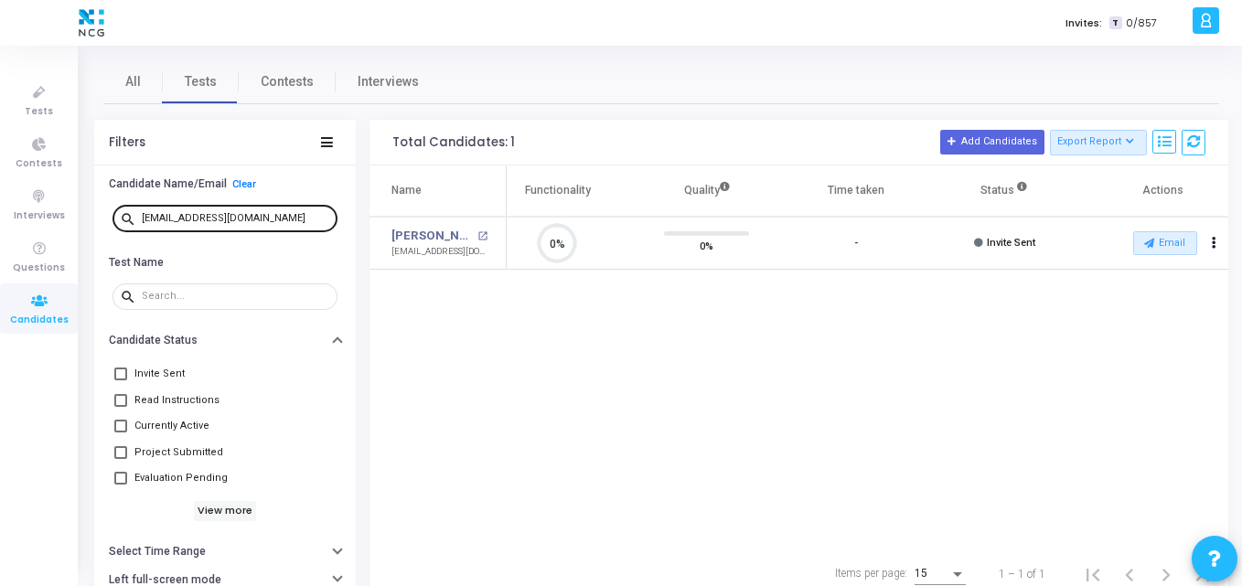
click at [267, 224] on div "[EMAIL_ADDRESS][DOMAIN_NAME]" at bounding box center [236, 217] width 188 height 29
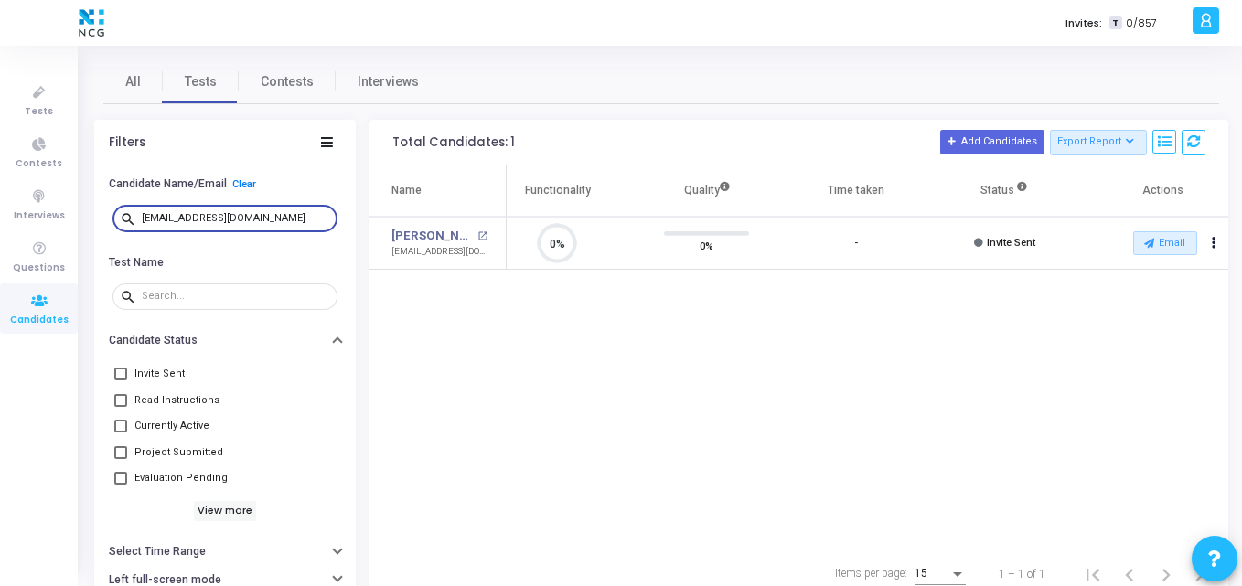
drag, startPoint x: 273, startPoint y: 221, endPoint x: 91, endPoint y: 240, distance: 183.9
click at [91, 240] on div "All Tests Contests Interviews Filters Candidate Name/Email Clear search [EMAIL_…" at bounding box center [660, 329] width 1161 height 540
paste input "shubhamparab450"
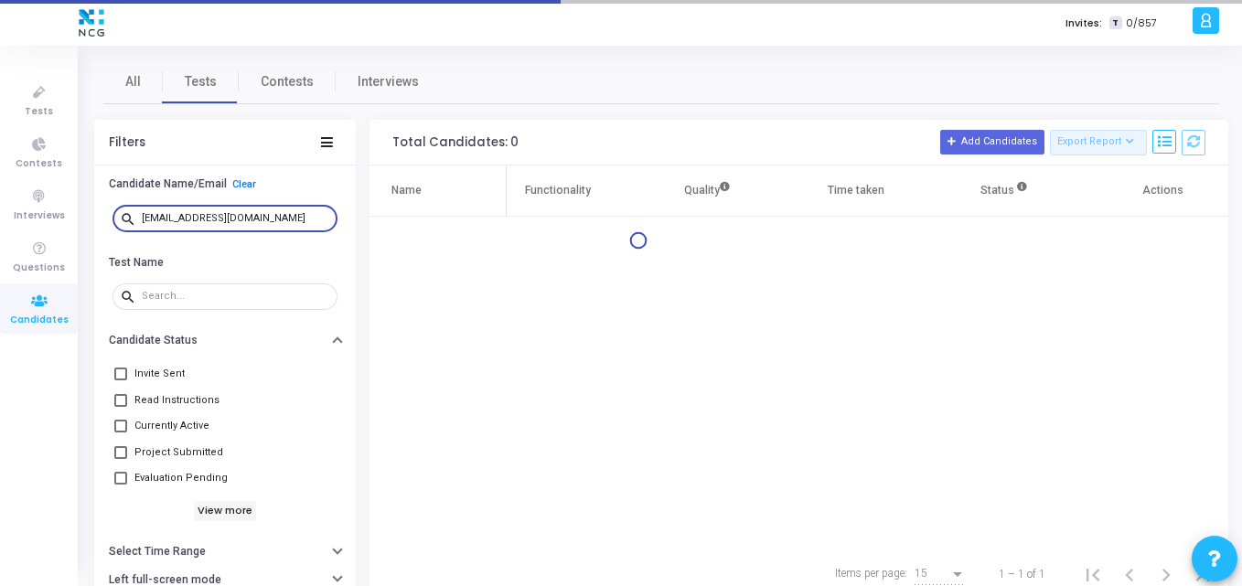
type input "[EMAIL_ADDRESS][DOMAIN_NAME]"
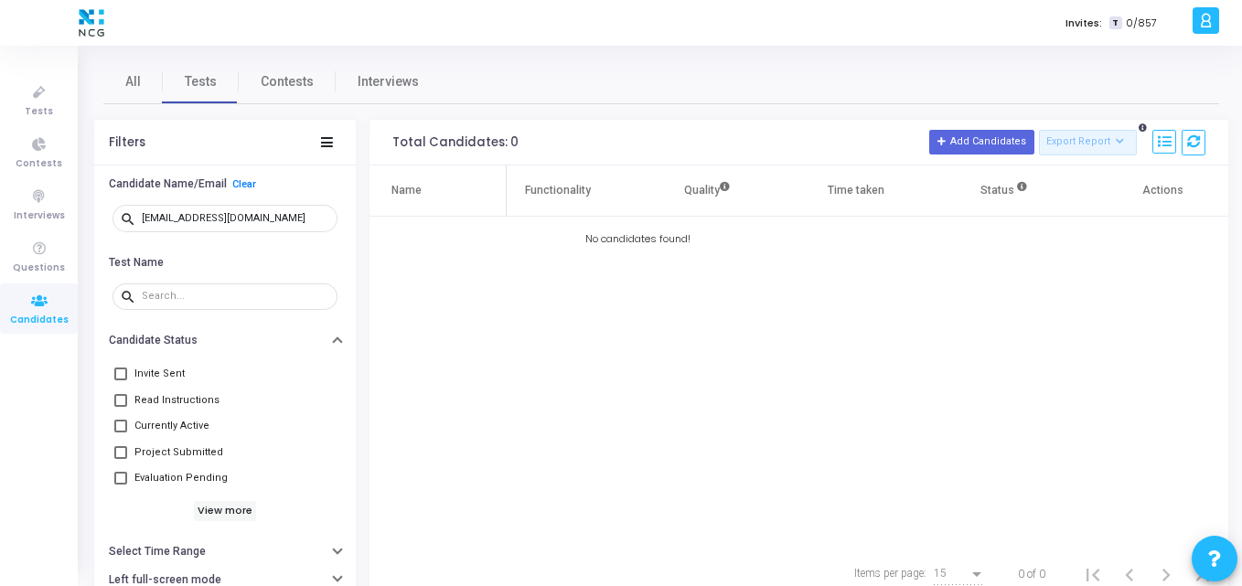
click at [641, 382] on div "Name Test Name Functionality Quality Time taken Status Actions No candidates fo…" at bounding box center [798, 357] width 859 height 383
click at [538, 381] on div "Name Test Name Functionality Quality Time taken Status Actions No candidates fo…" at bounding box center [798, 357] width 859 height 383
click at [129, 78] on span "All" at bounding box center [133, 81] width 16 height 19
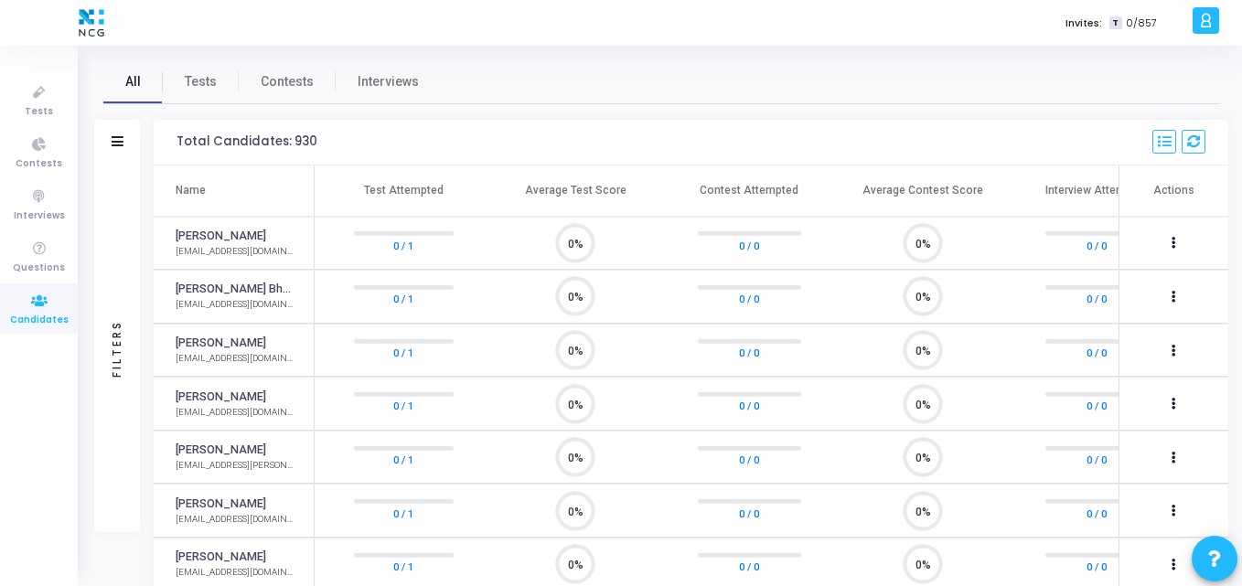
scroll to position [8, 8]
